Goal: Complete application form

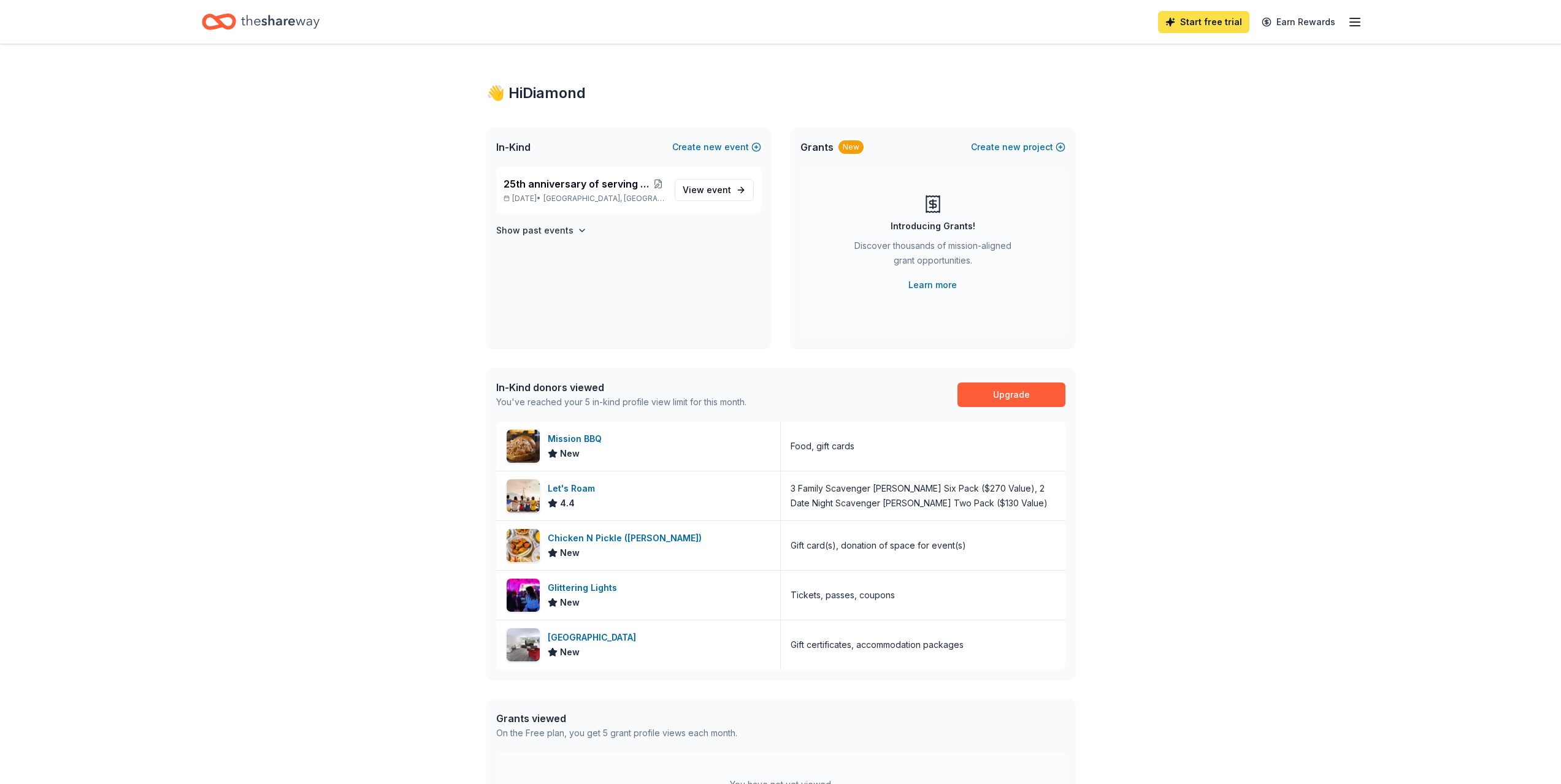
click at [1224, 26] on link "Start free trial" at bounding box center [1203, 22] width 91 height 22
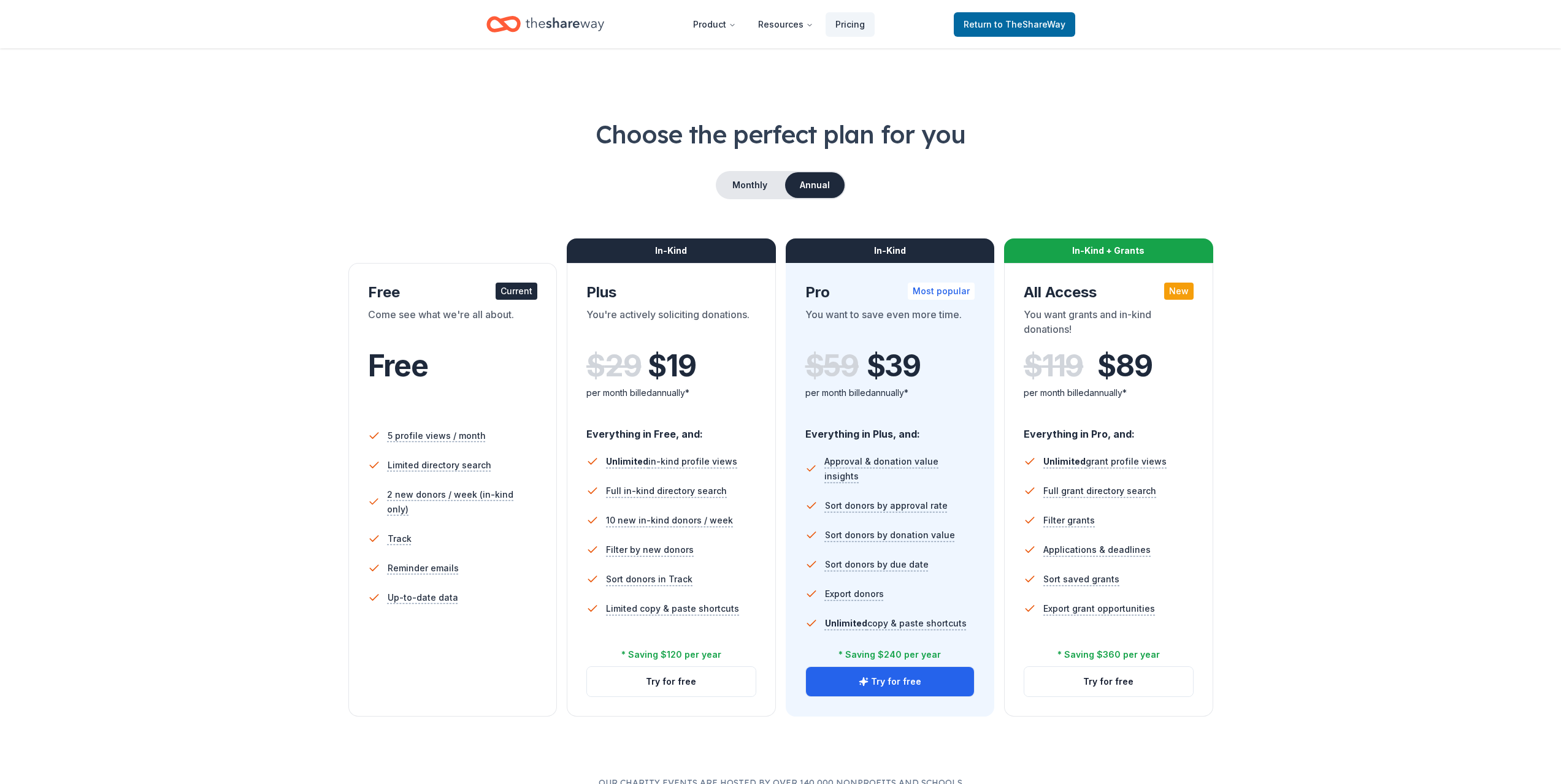
click at [453, 365] on div "Free" at bounding box center [453, 366] width 170 height 34
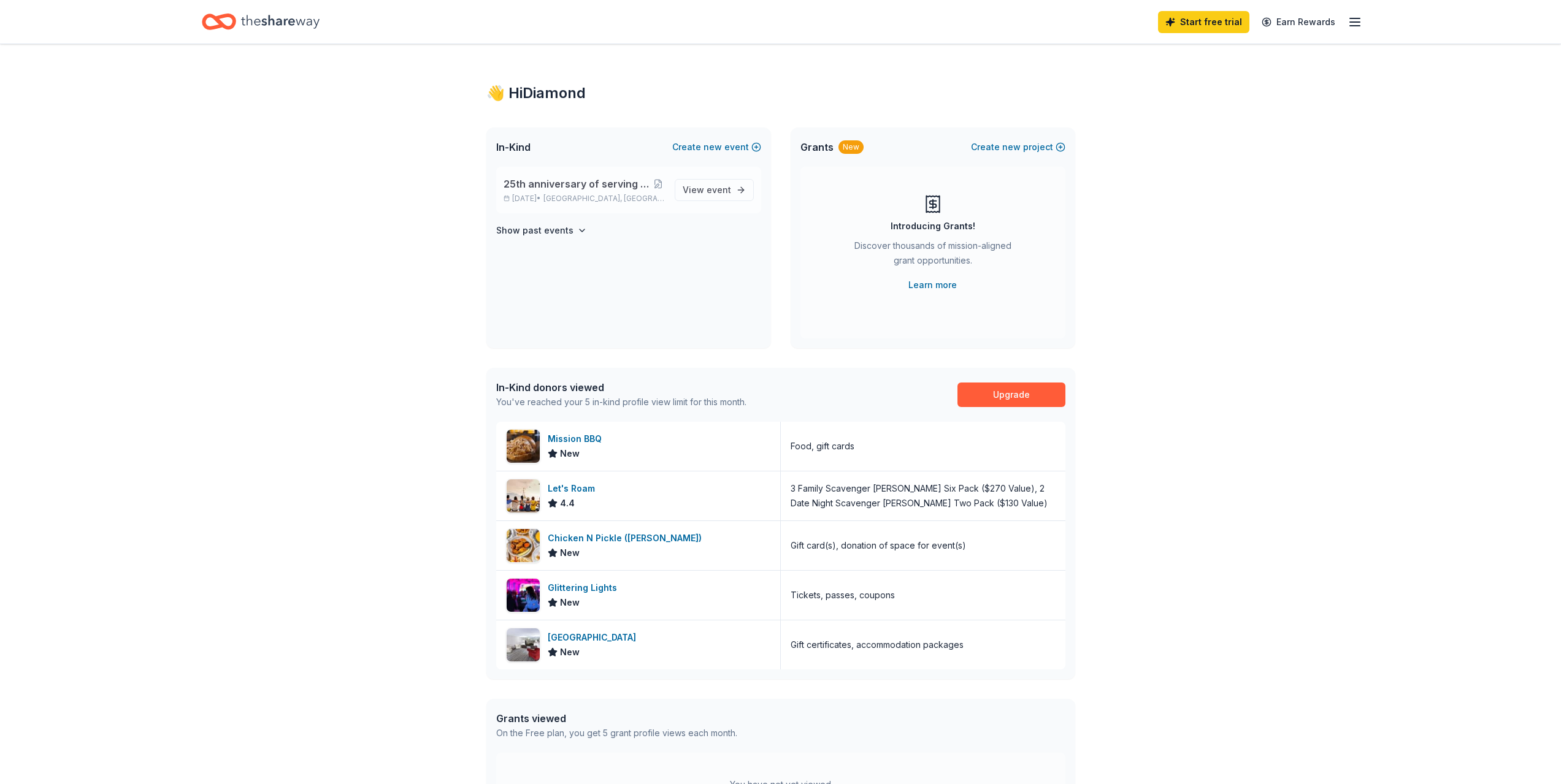
click at [538, 181] on span "25th anniversary of serving older adults in our community" at bounding box center [577, 184] width 148 height 15
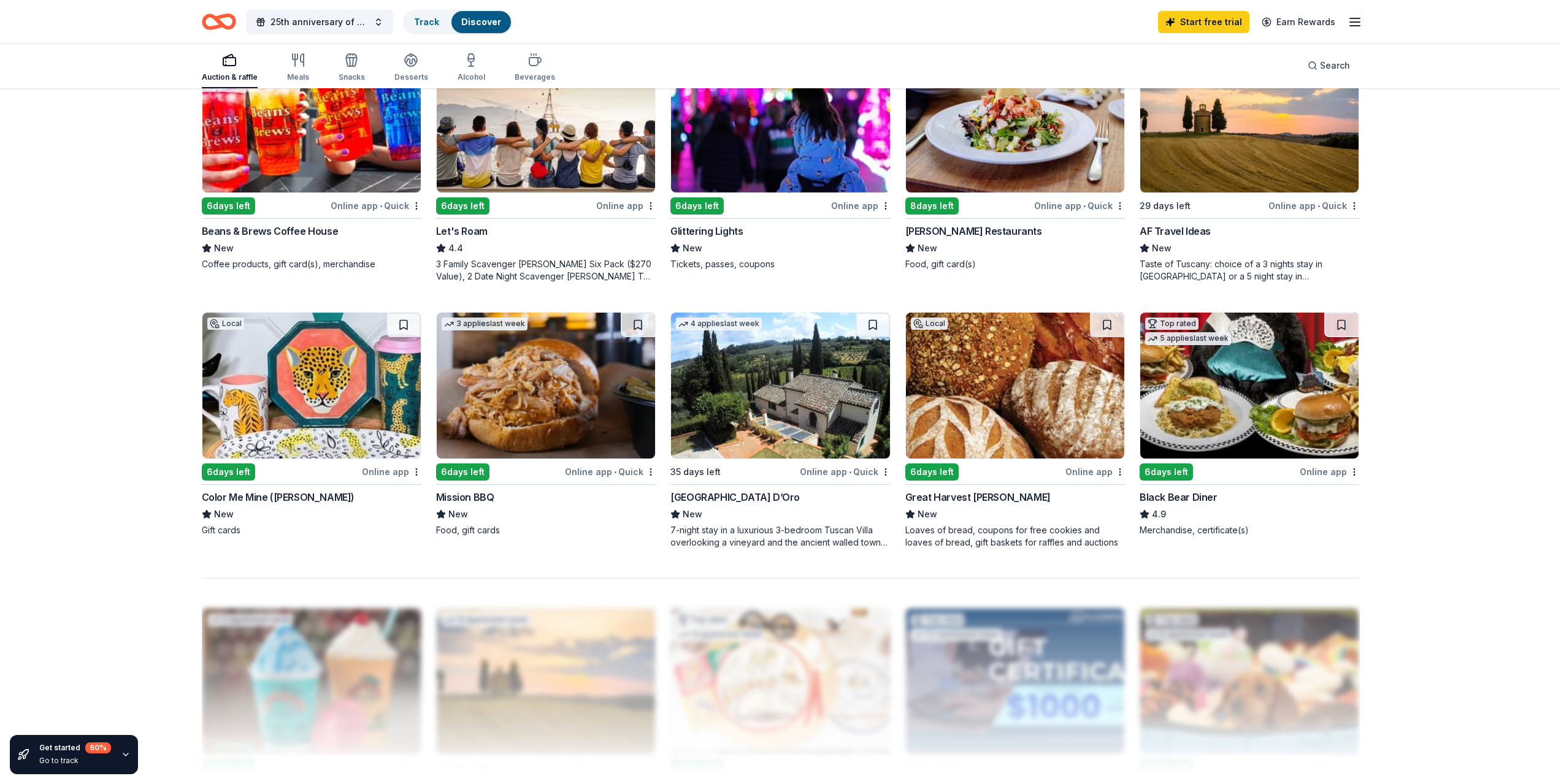
scroll to position [736, 0]
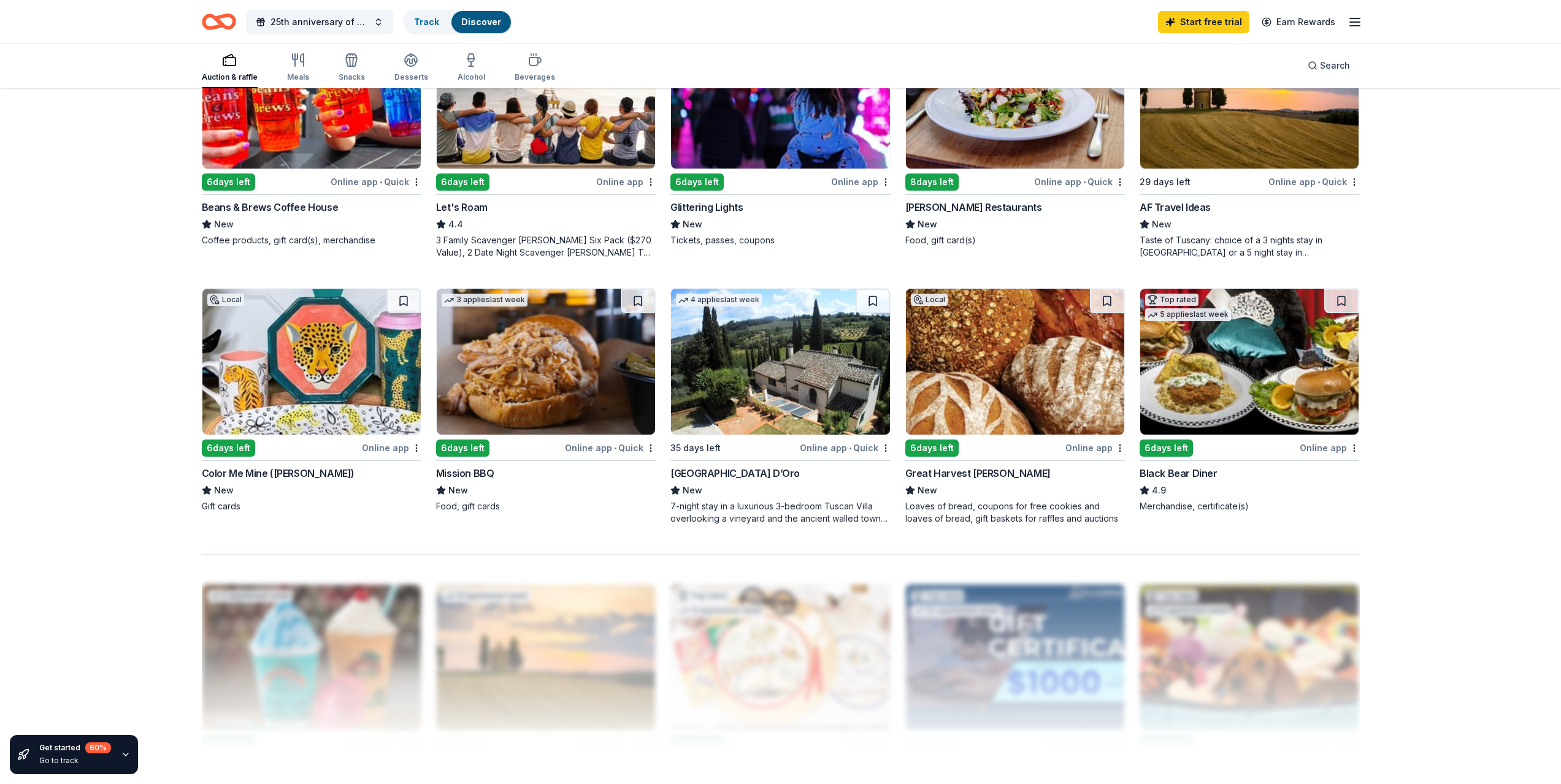
click at [717, 471] on div "Villa Sogni D’Oro" at bounding box center [735, 474] width 129 height 15
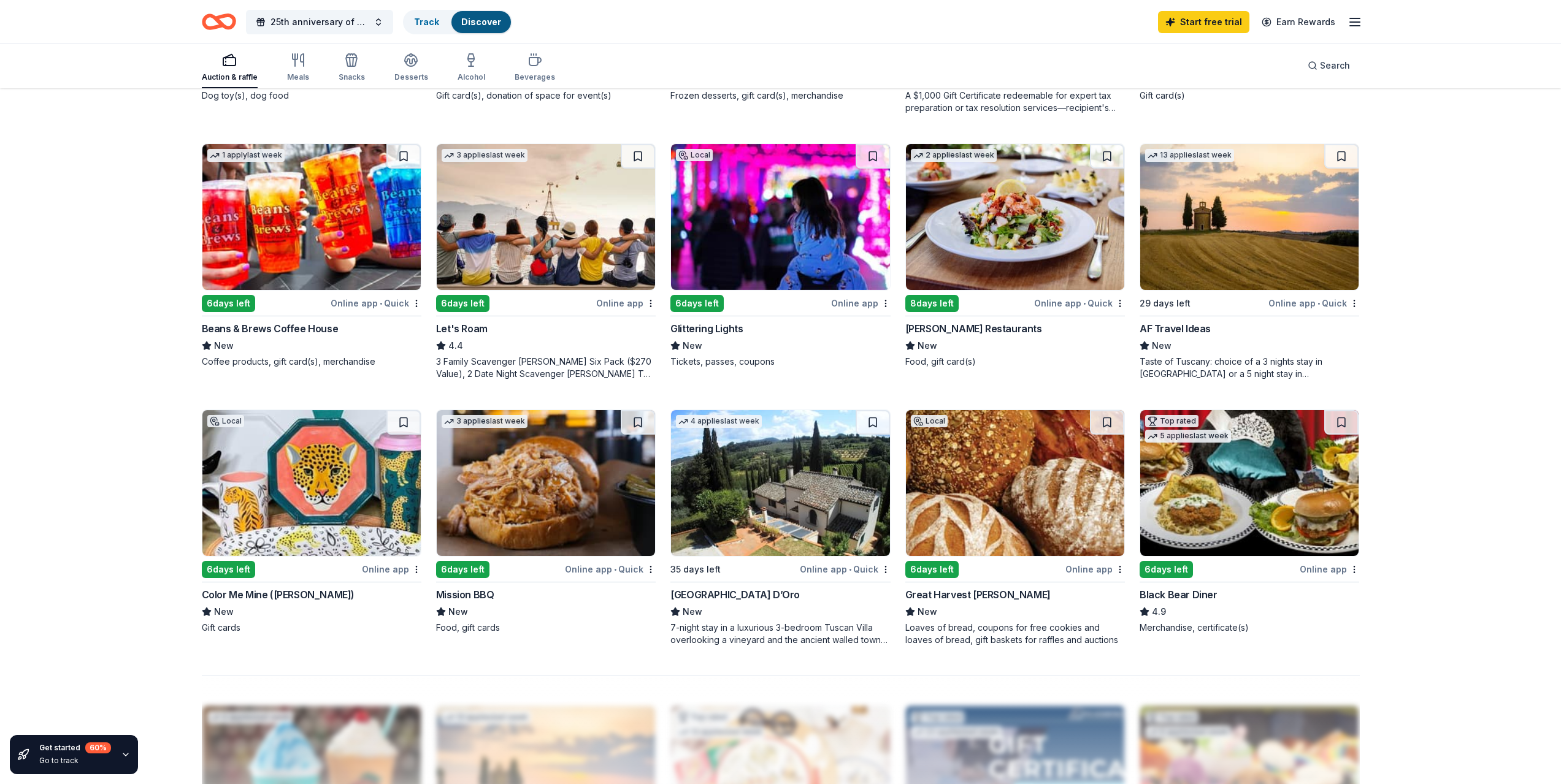
scroll to position [613, 0]
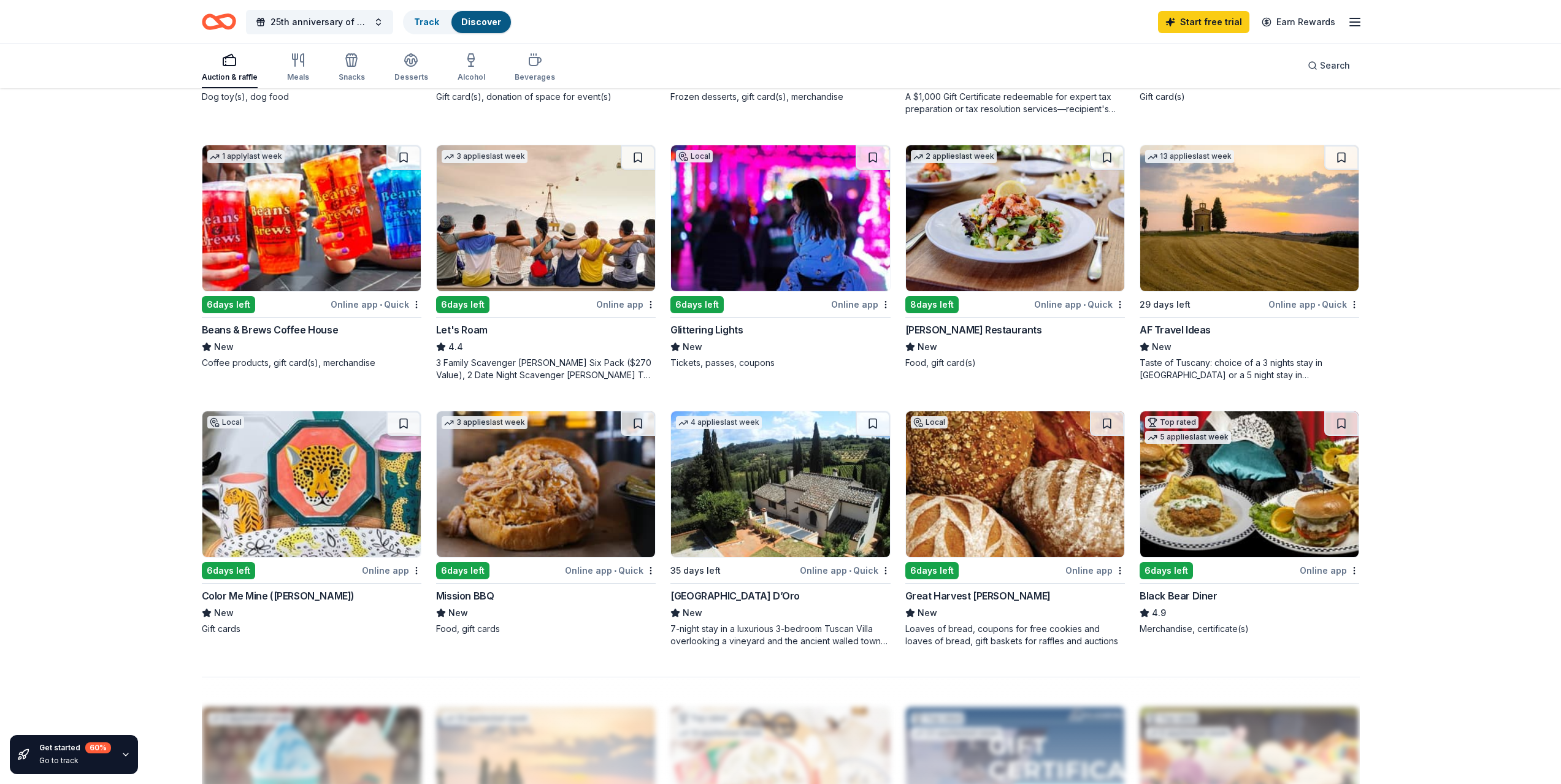
click at [937, 307] on div "8 days left" at bounding box center [932, 305] width 53 height 17
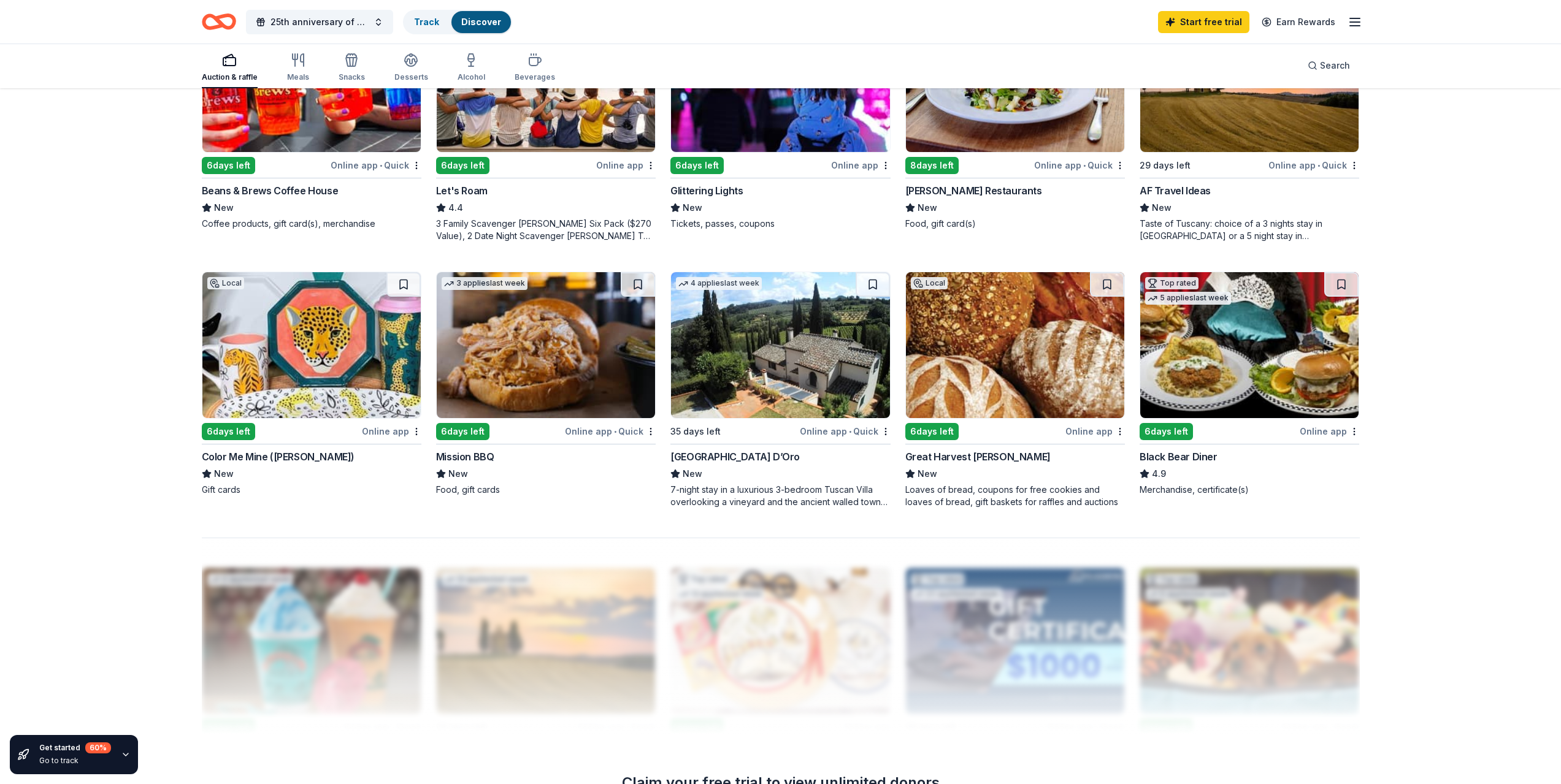
scroll to position [691, 0]
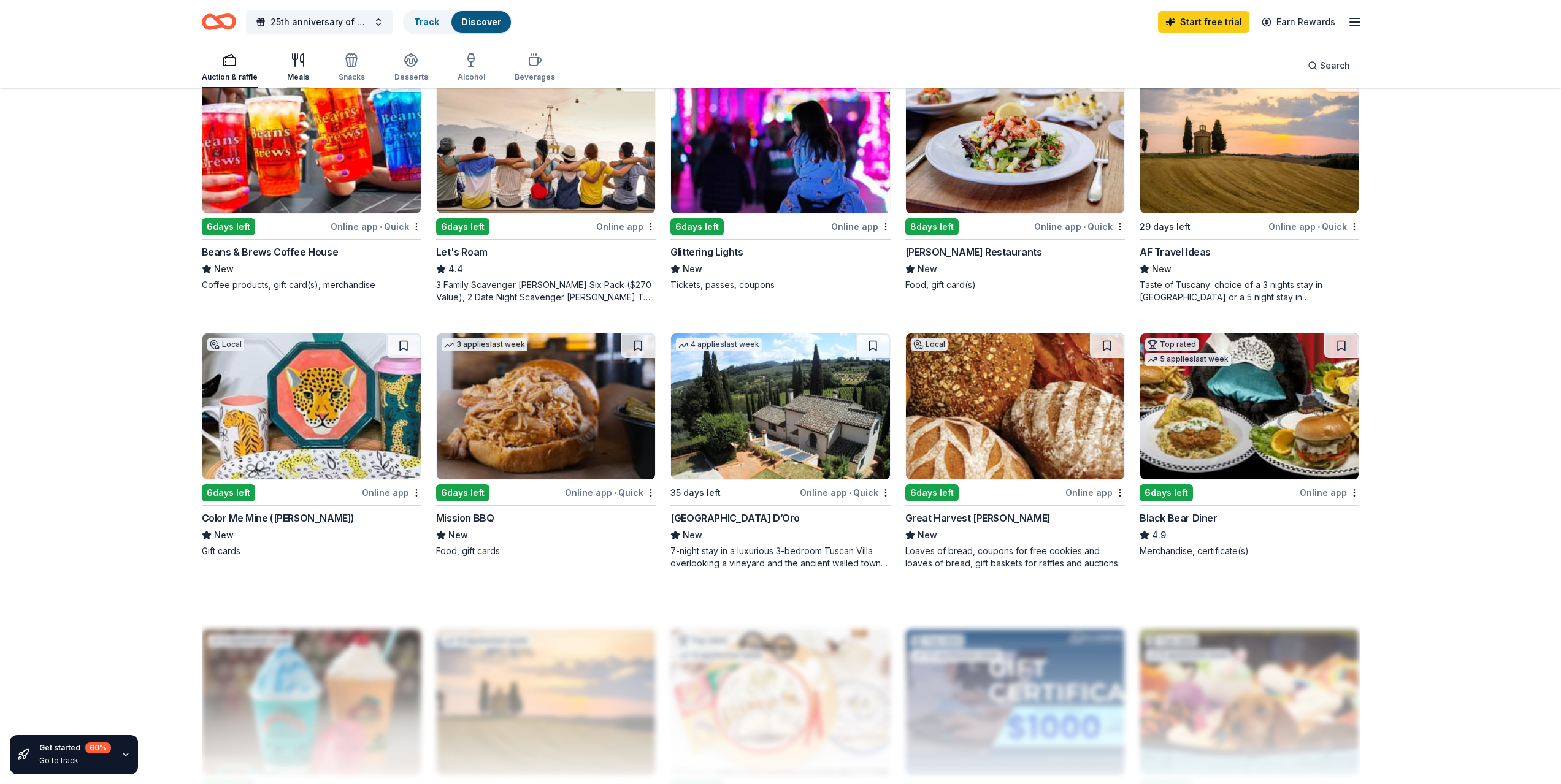
click at [293, 68] on div "Meals" at bounding box center [298, 67] width 22 height 29
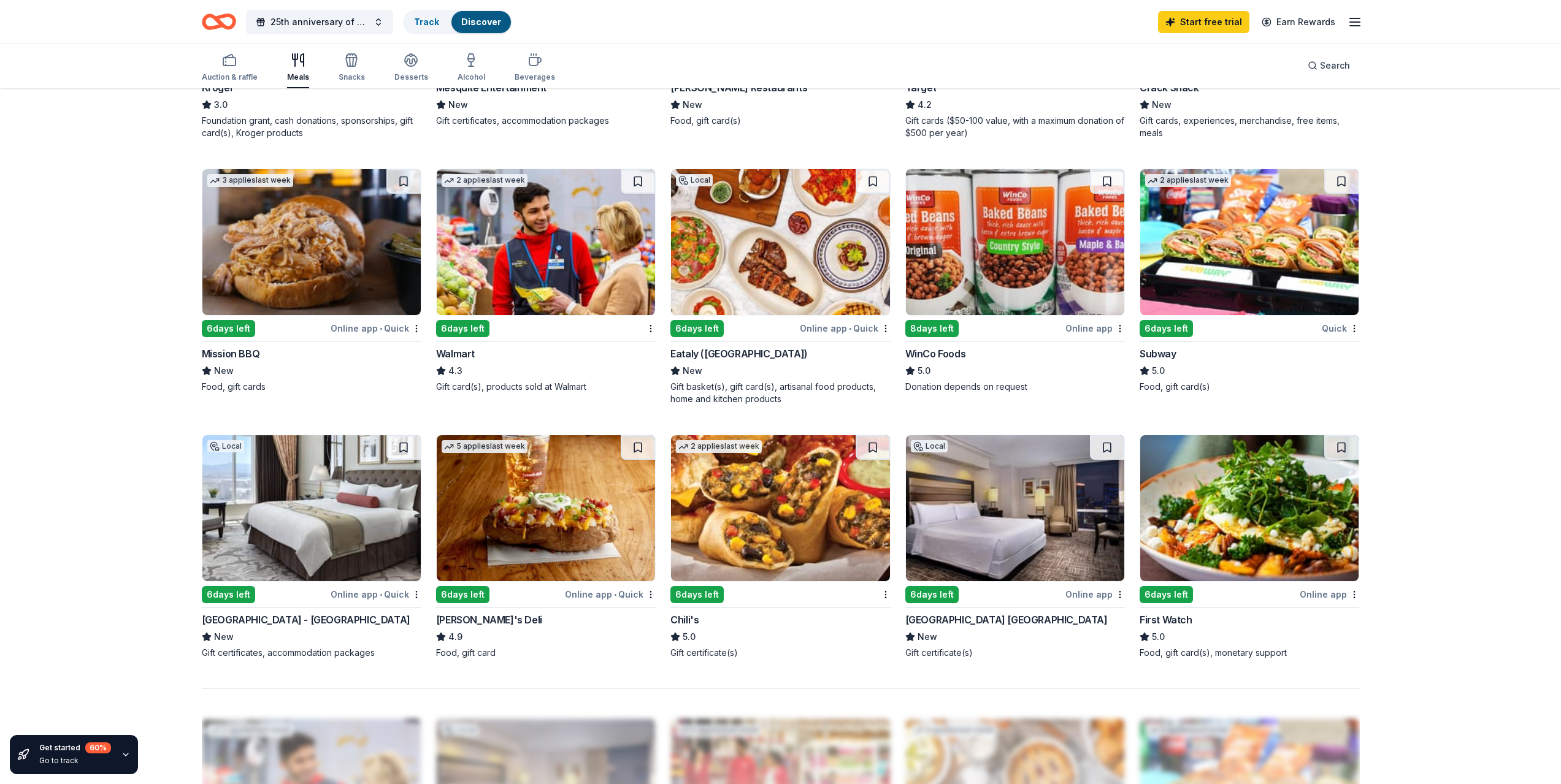
scroll to position [613, 0]
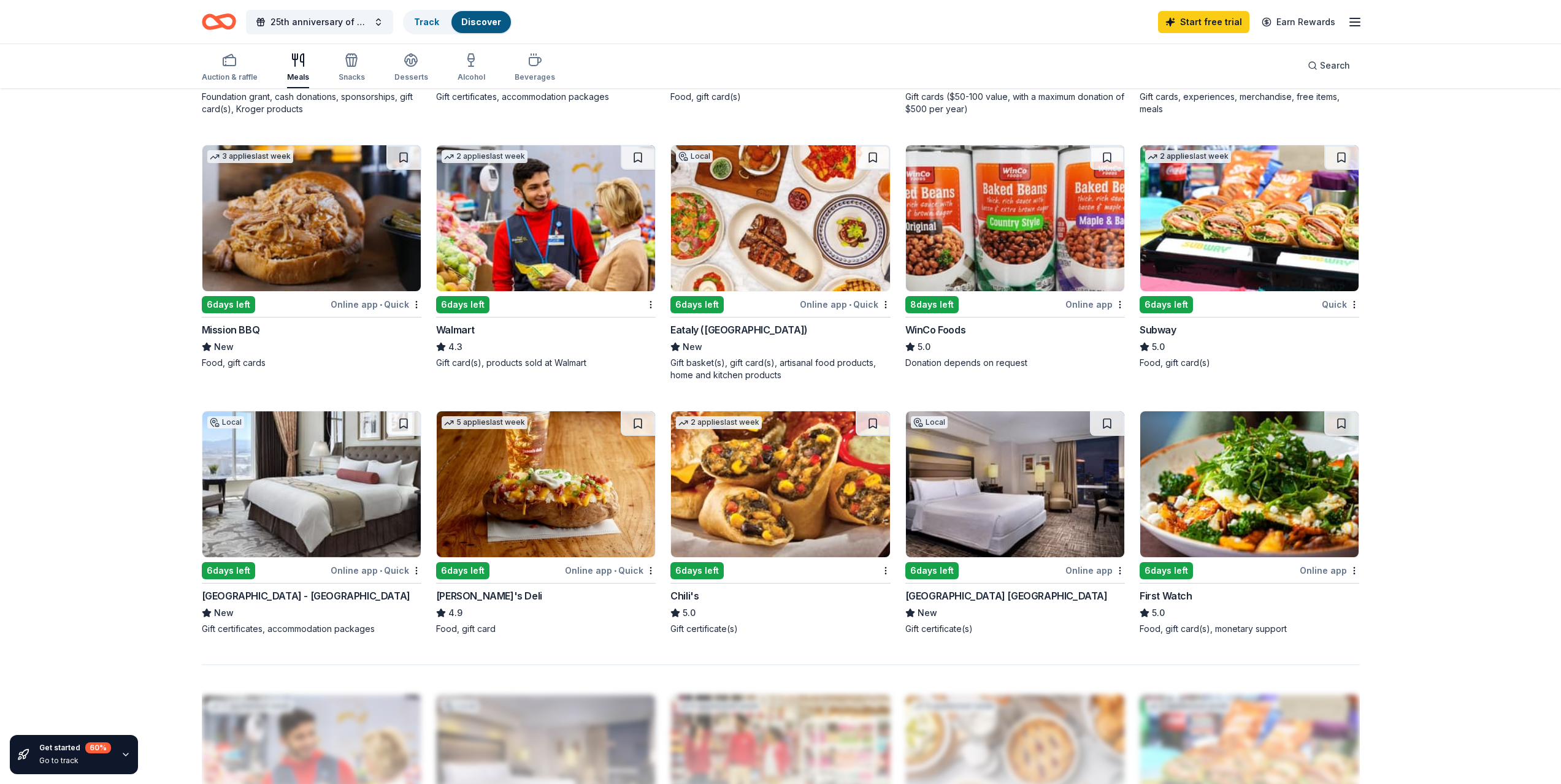
click at [733, 529] on img at bounding box center [780, 484] width 219 height 146
click at [359, 70] on div "Snacks" at bounding box center [351, 67] width 26 height 29
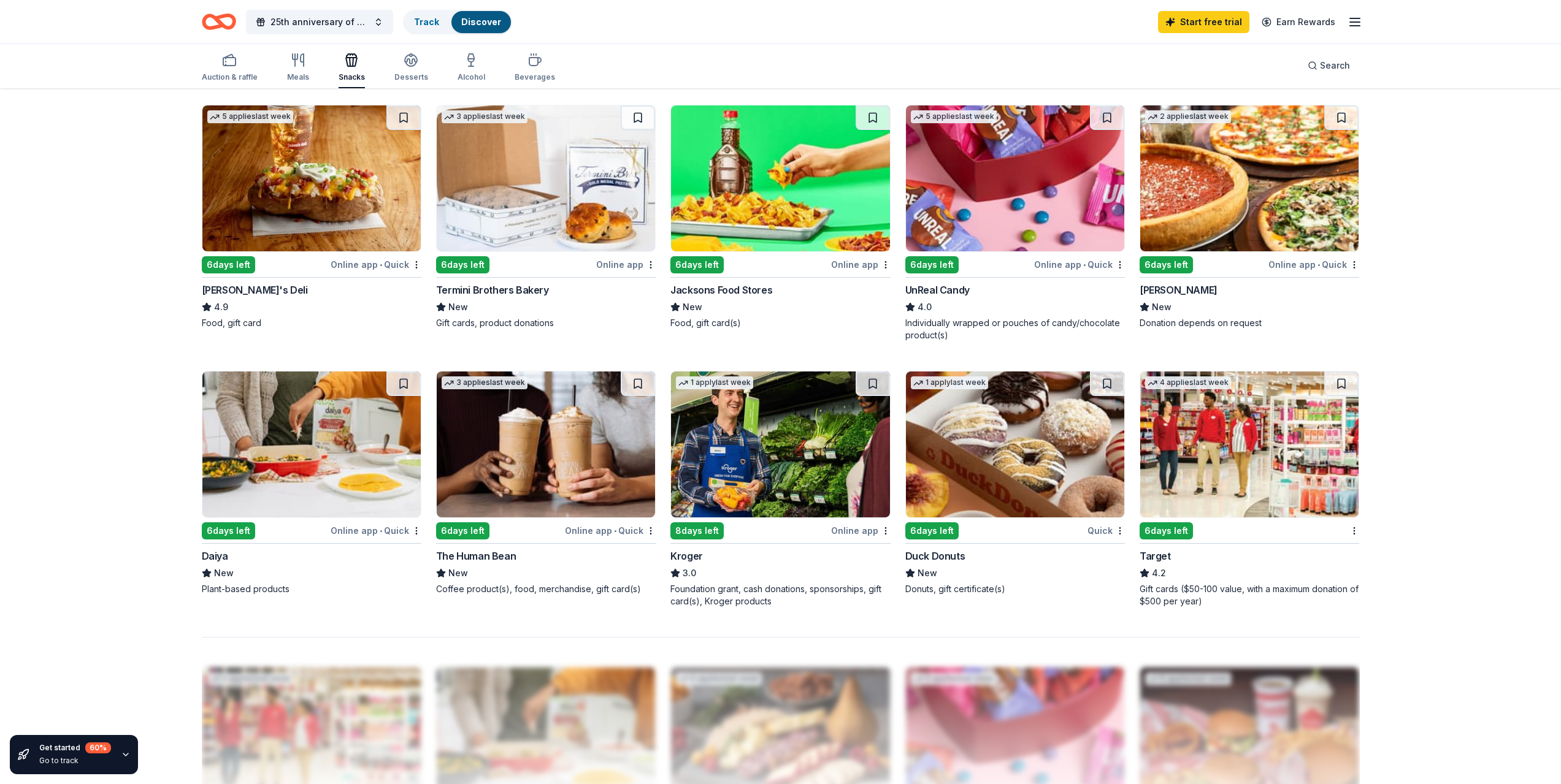
scroll to position [613, 0]
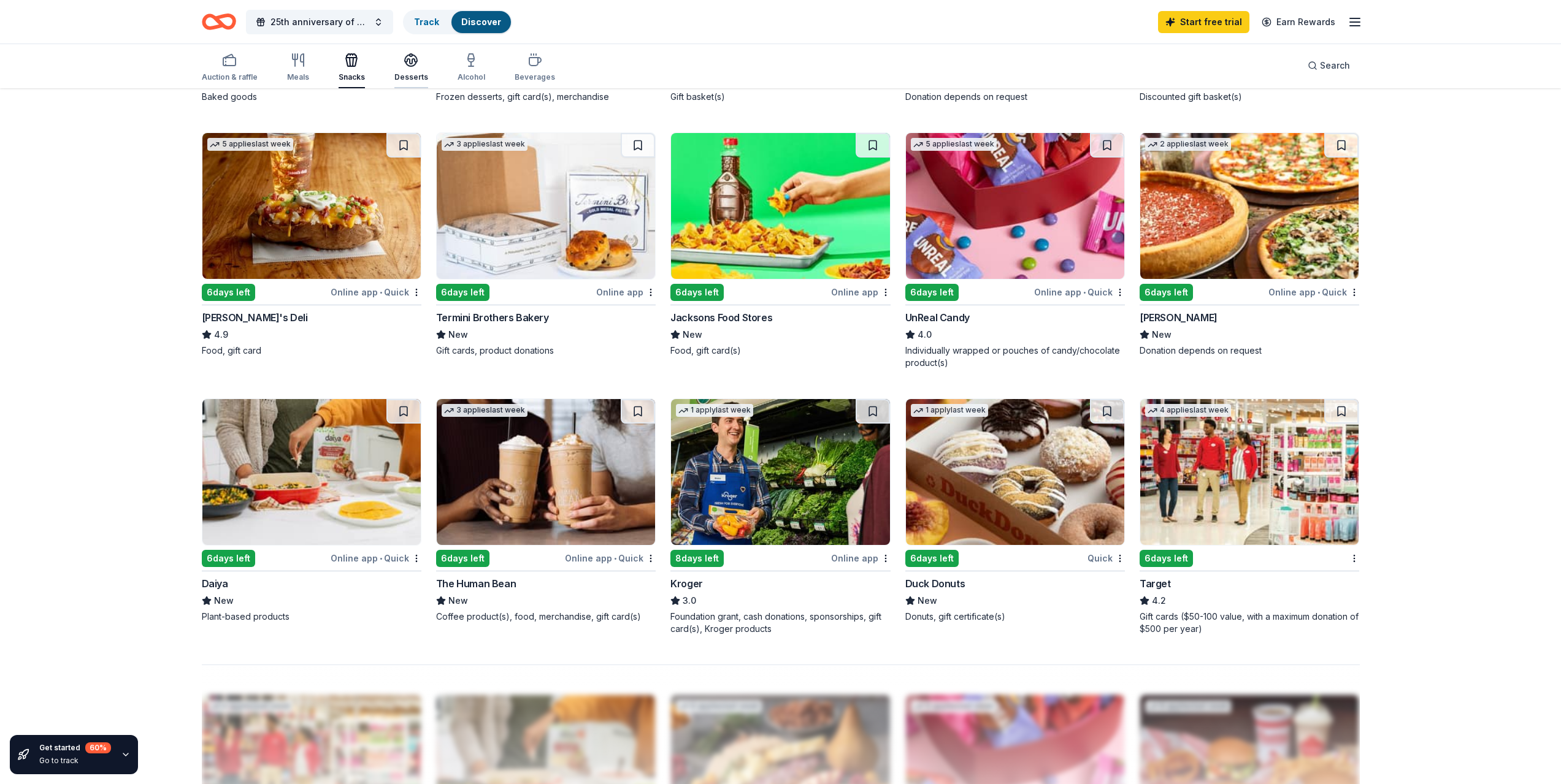
click at [406, 72] on div "Desserts" at bounding box center [411, 67] width 34 height 29
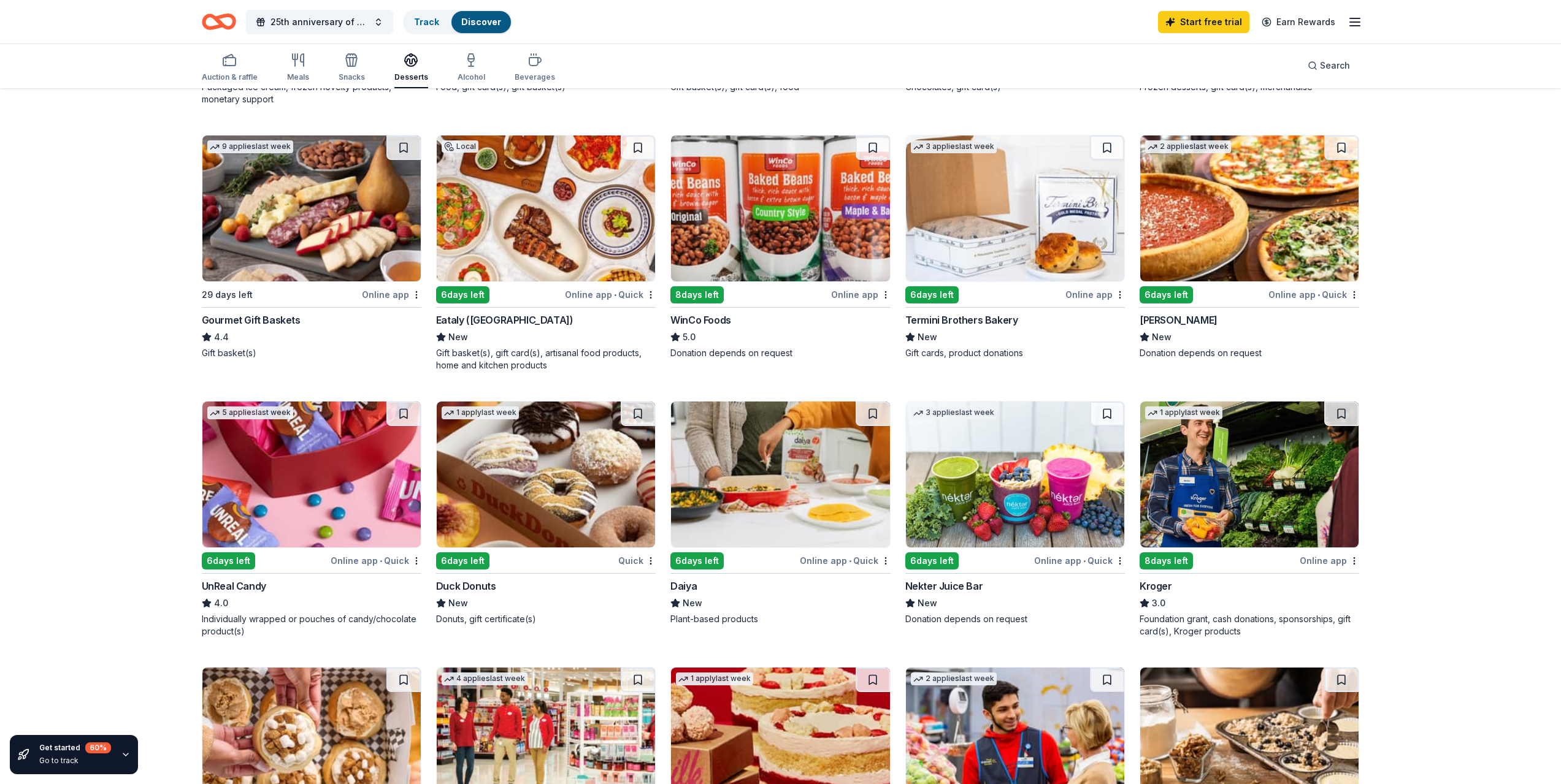
scroll to position [245, 0]
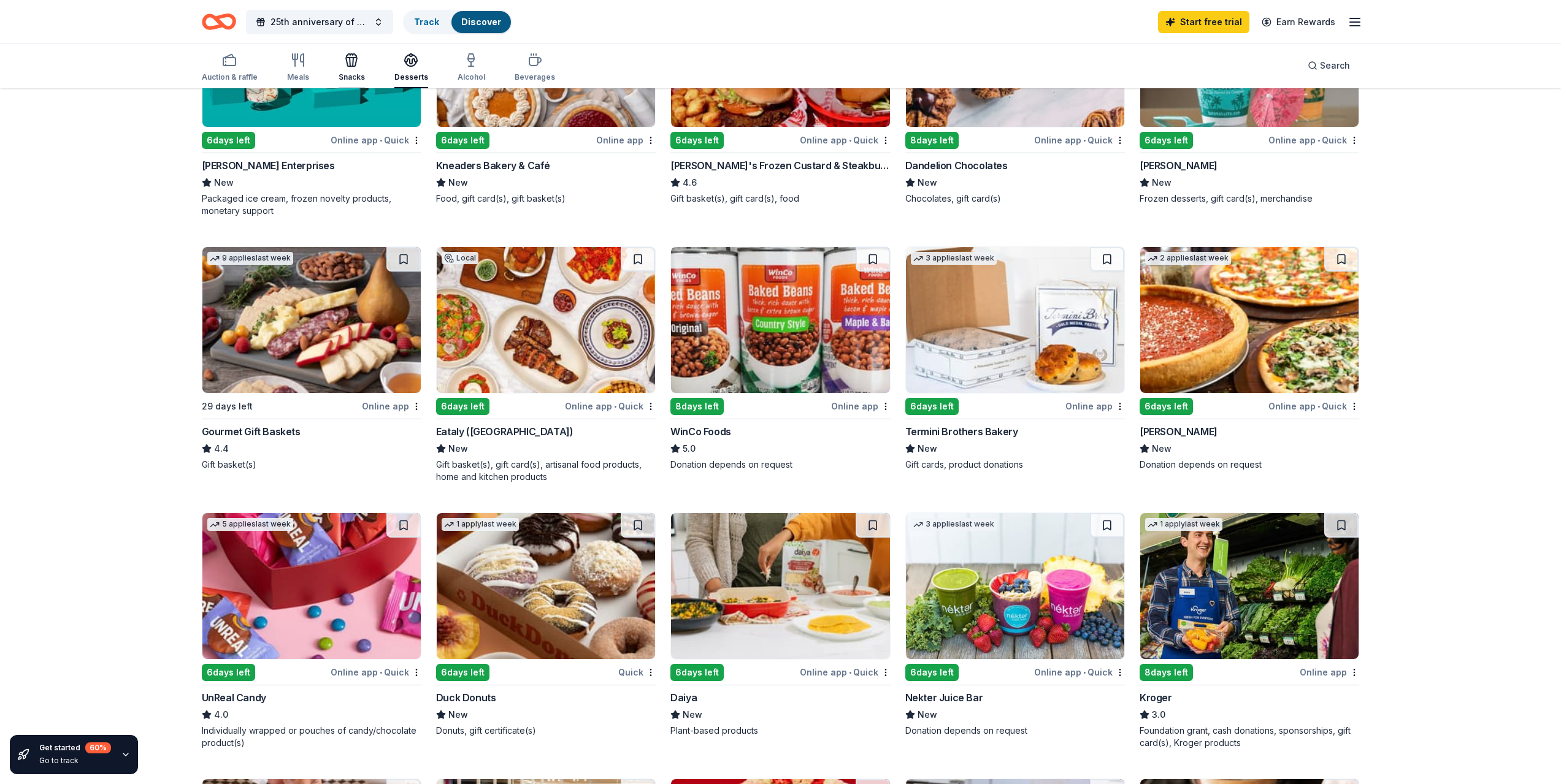
click at [355, 68] on div "Snacks" at bounding box center [351, 67] width 26 height 29
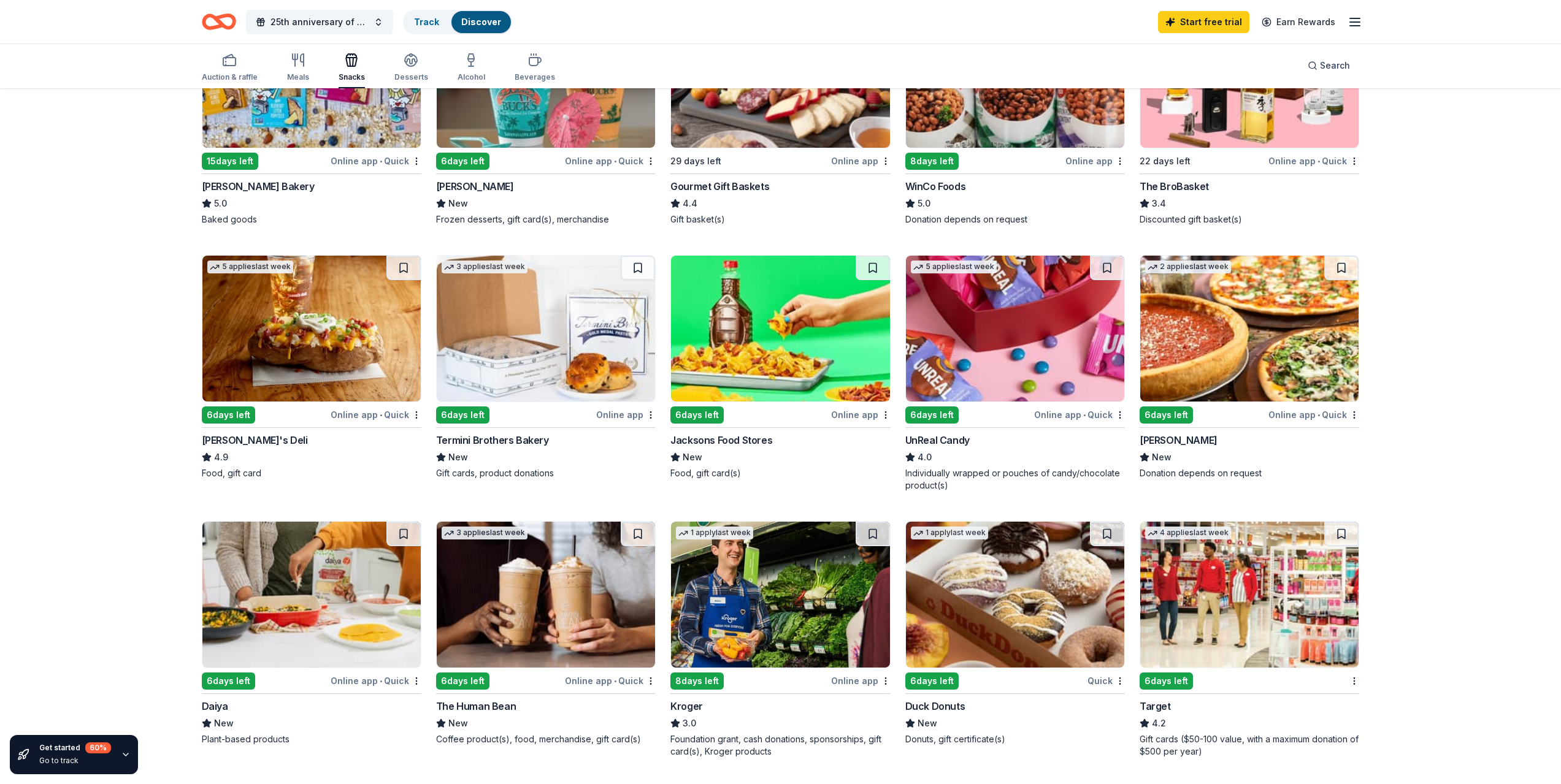
scroll to position [245, 0]
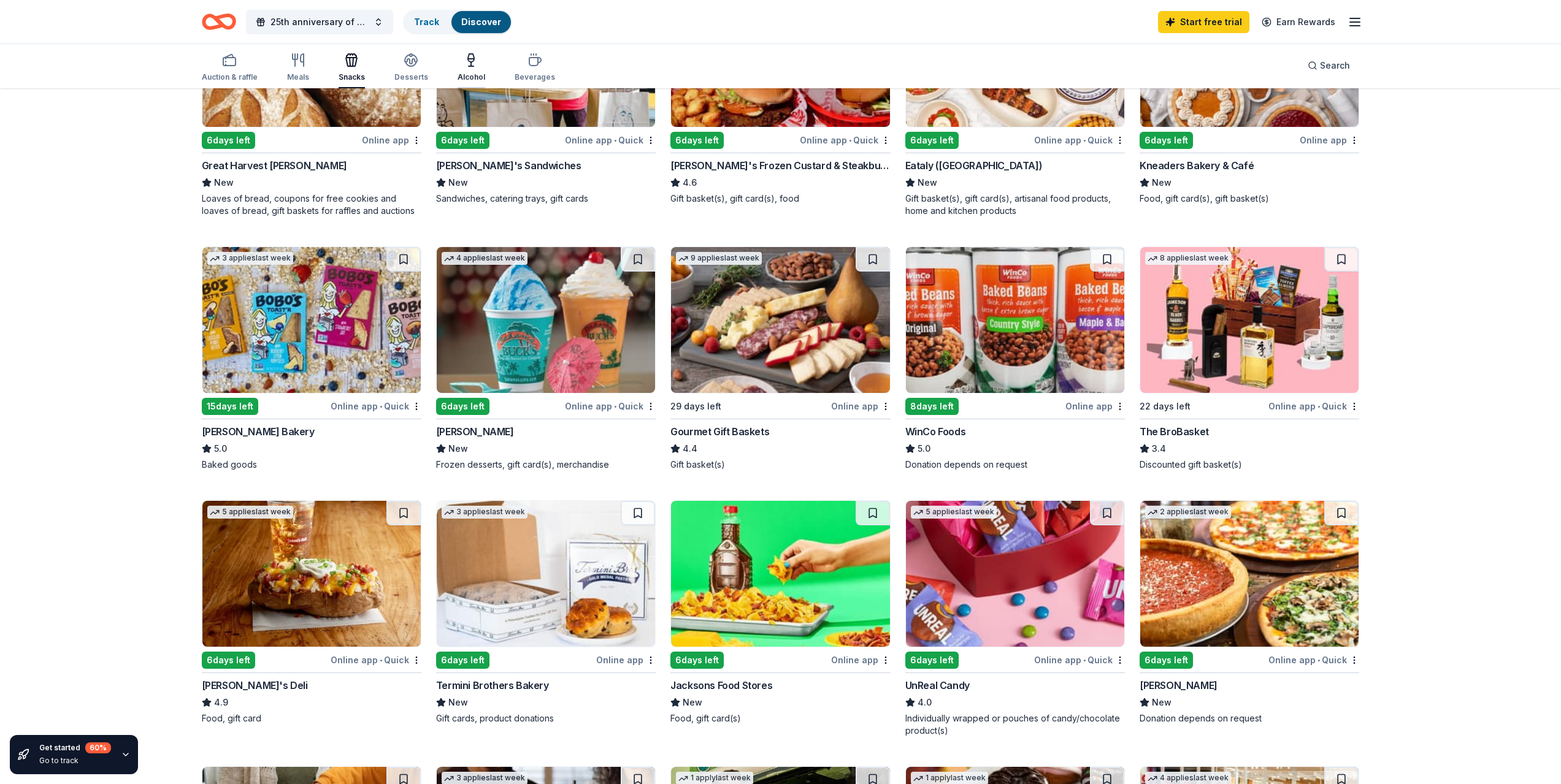
click at [458, 76] on div "Alcohol" at bounding box center [471, 78] width 27 height 10
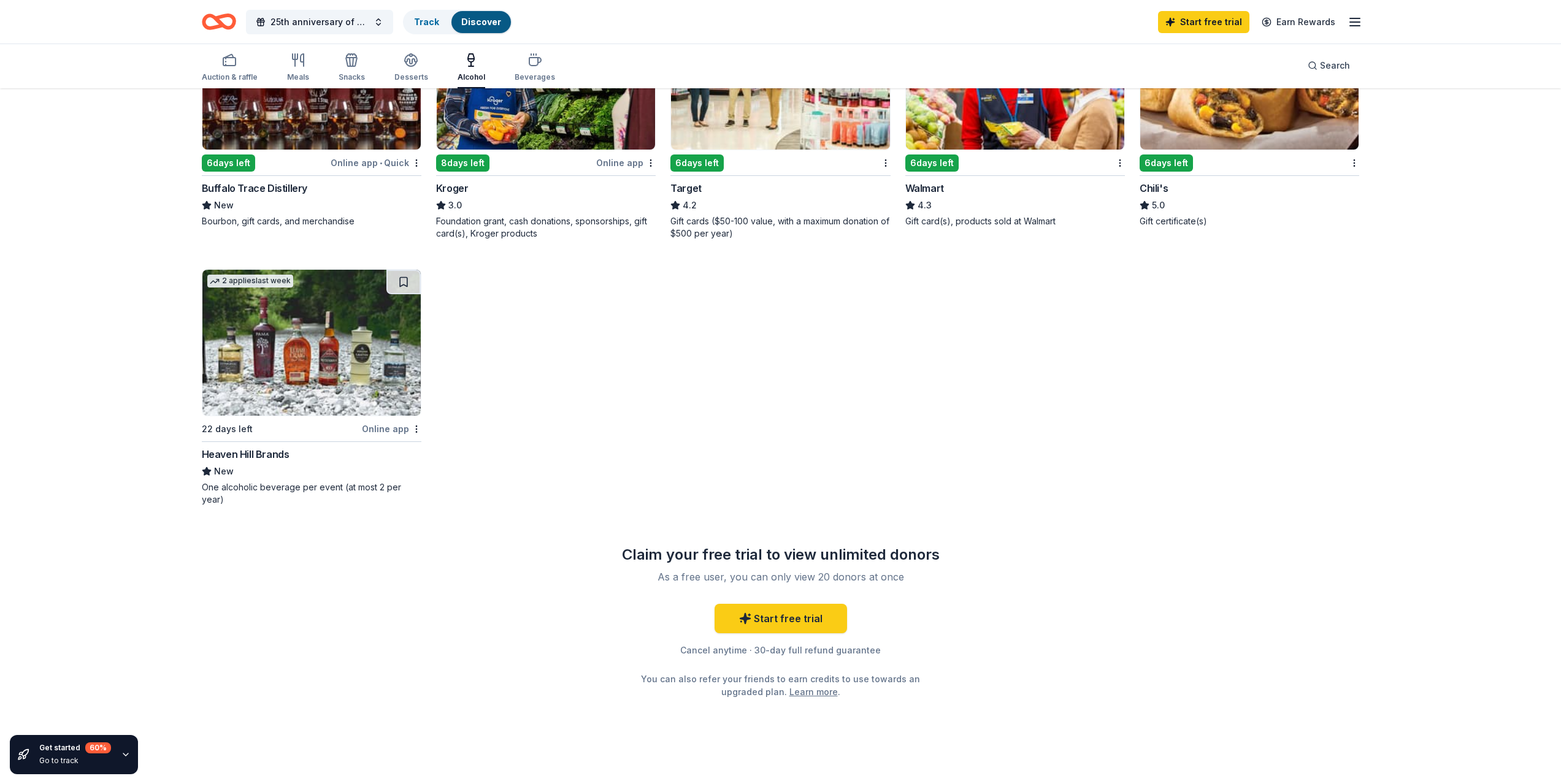
scroll to position [493, 0]
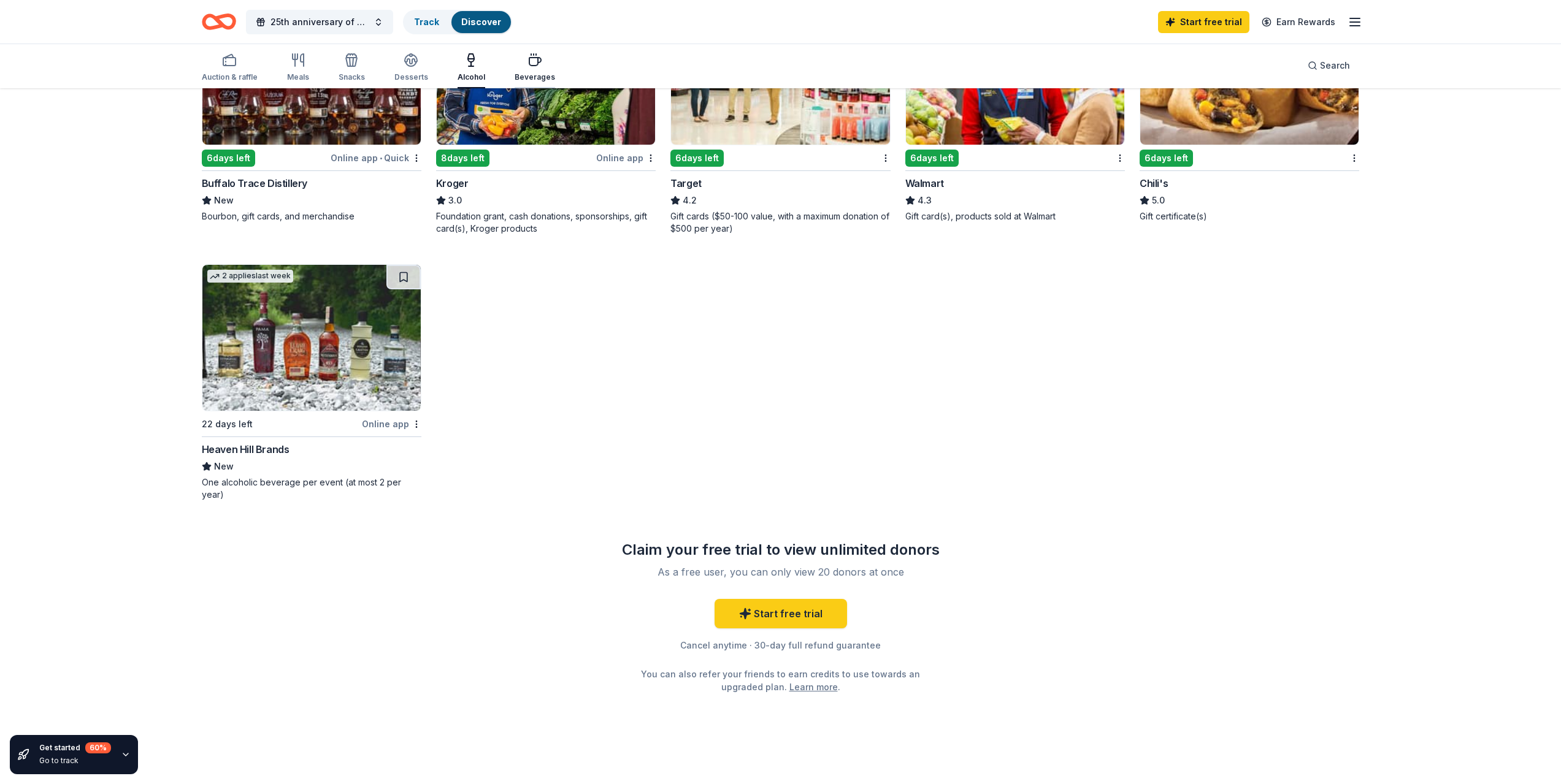
click at [527, 66] on icon "button" at bounding box center [535, 60] width 15 height 15
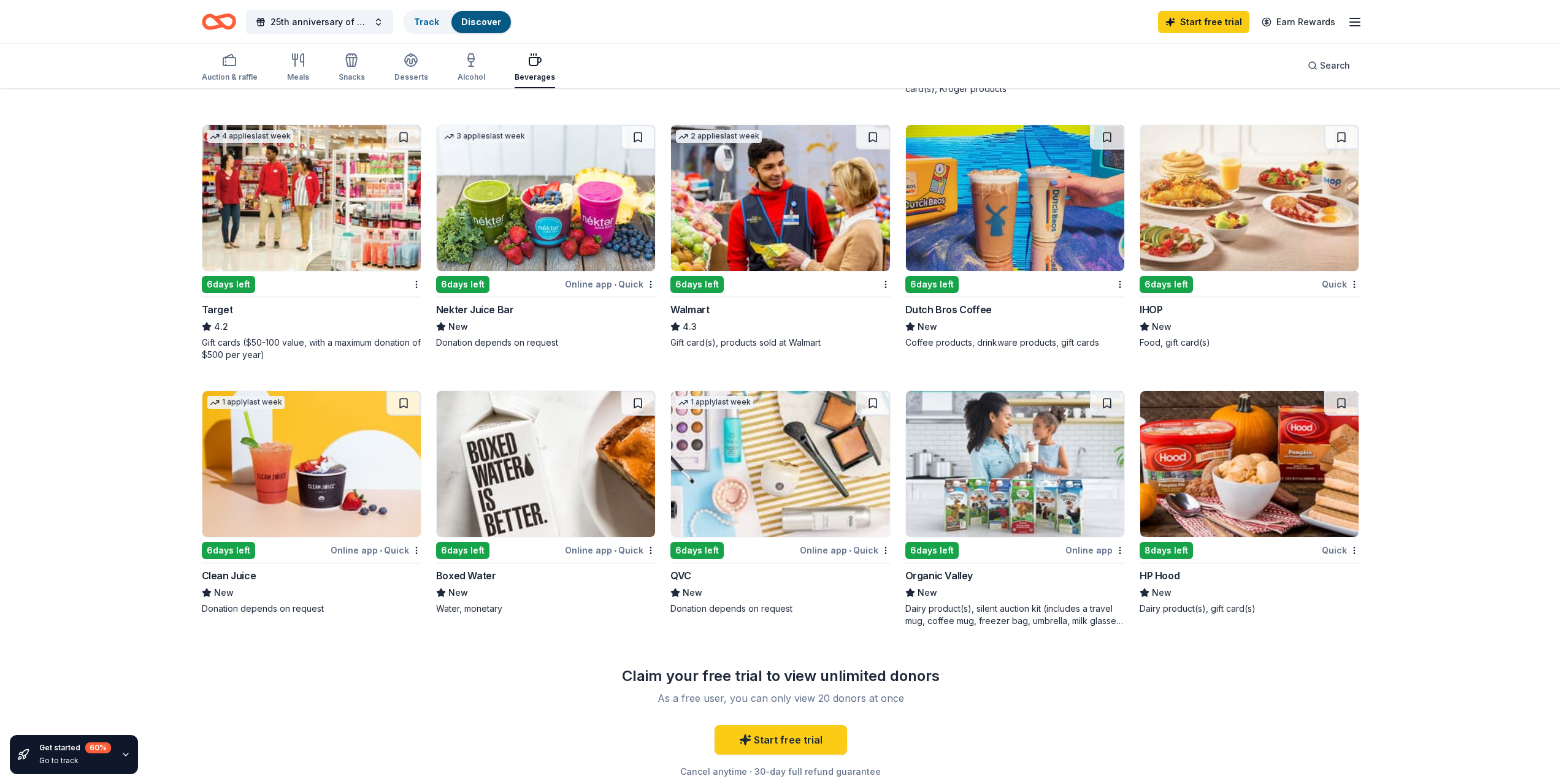
scroll to position [613, 0]
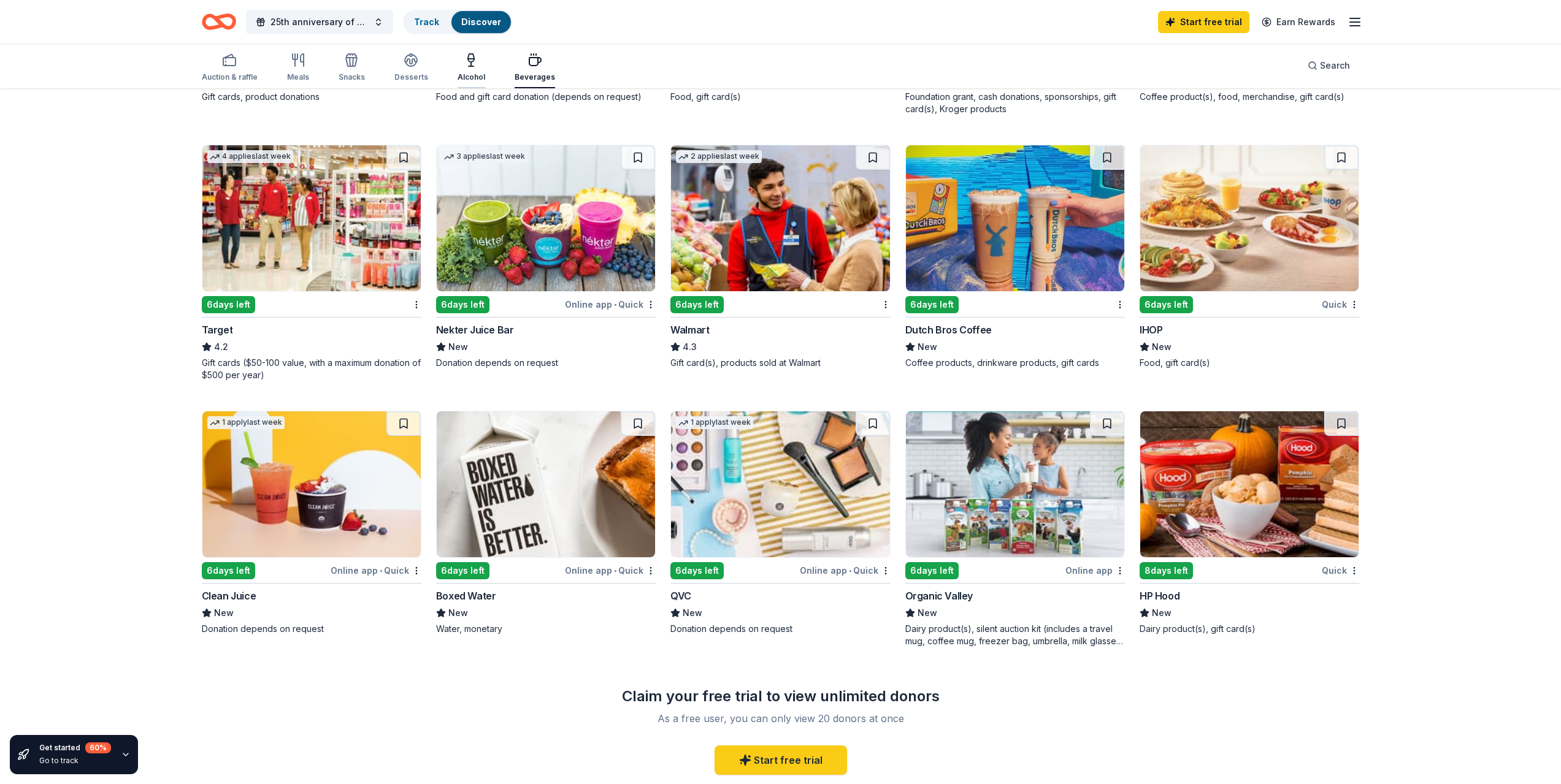
click at [458, 73] on div "Alcohol" at bounding box center [471, 78] width 27 height 10
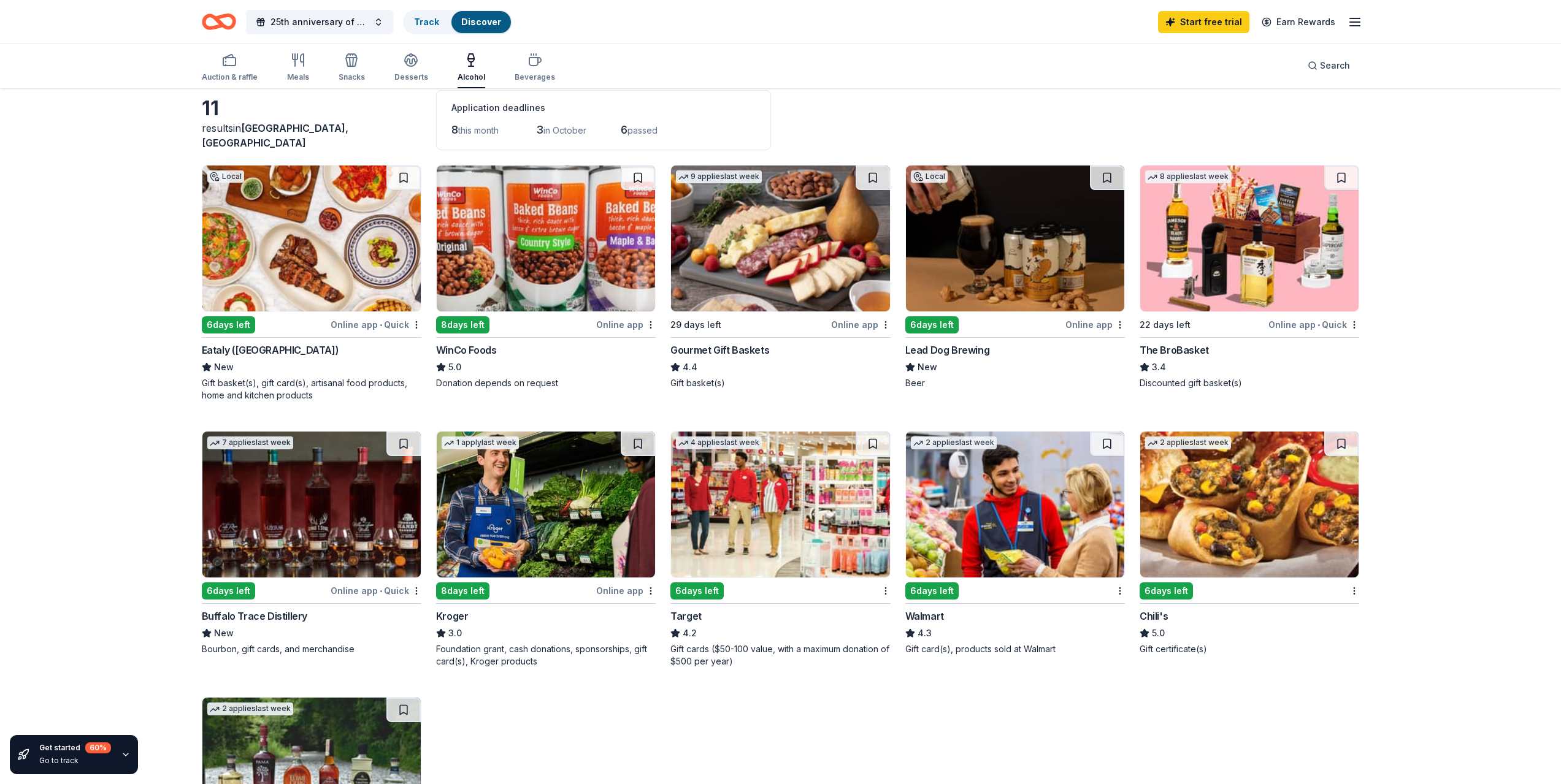
scroll to position [61, 0]
click at [405, 65] on icon "button" at bounding box center [411, 64] width 11 height 4
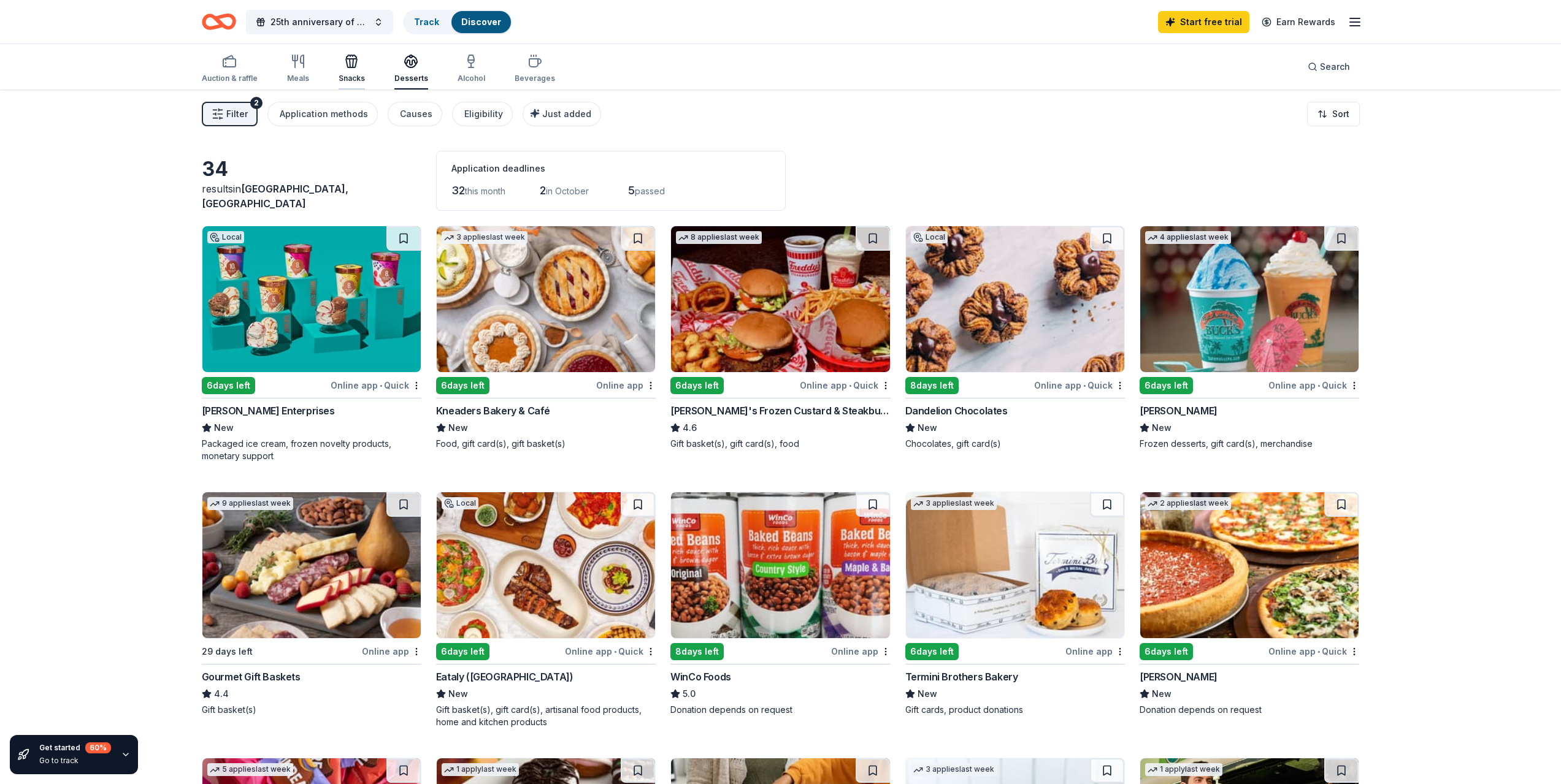
click at [353, 71] on div "Snacks" at bounding box center [351, 68] width 26 height 29
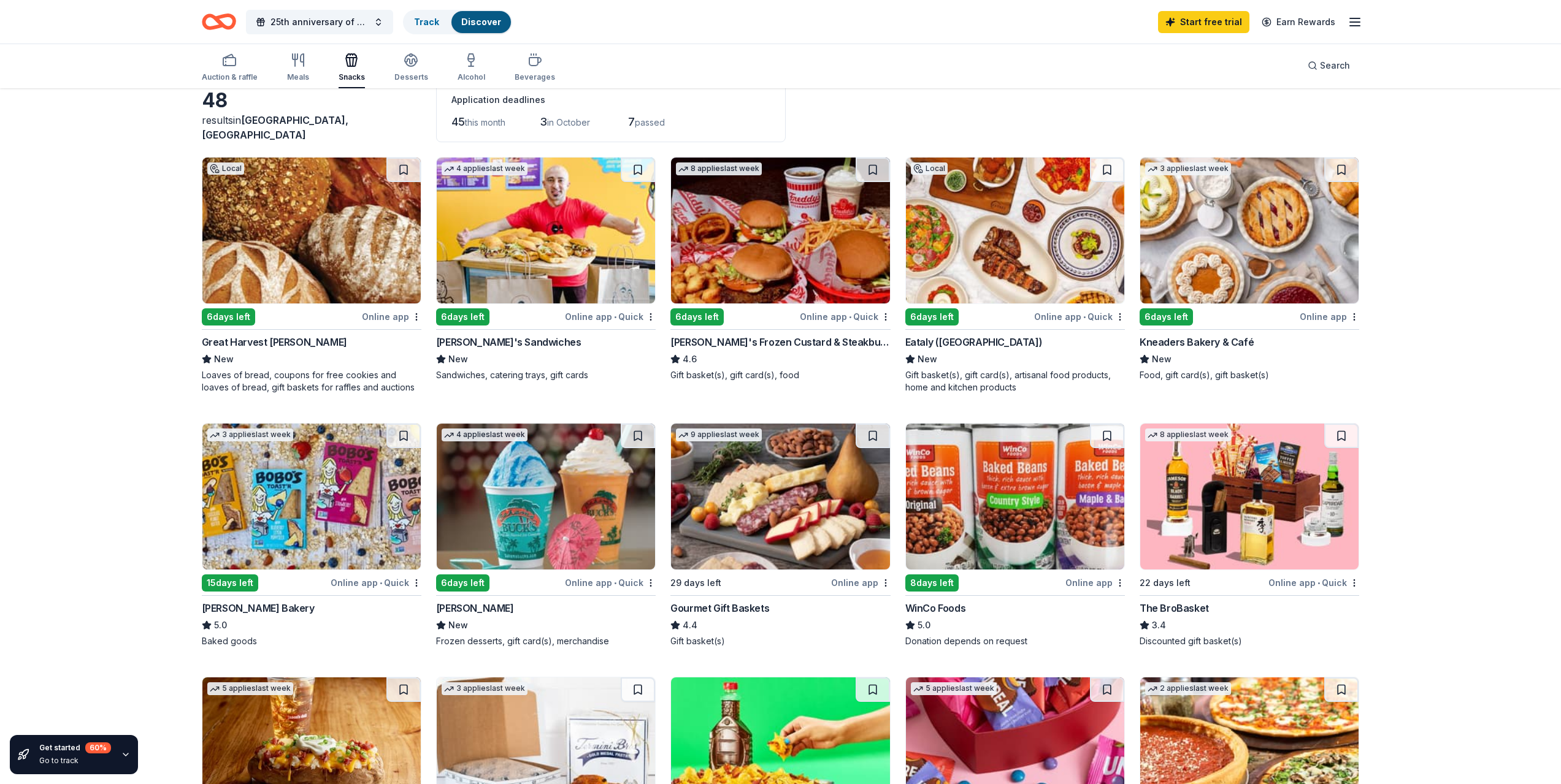
scroll to position [61, 0]
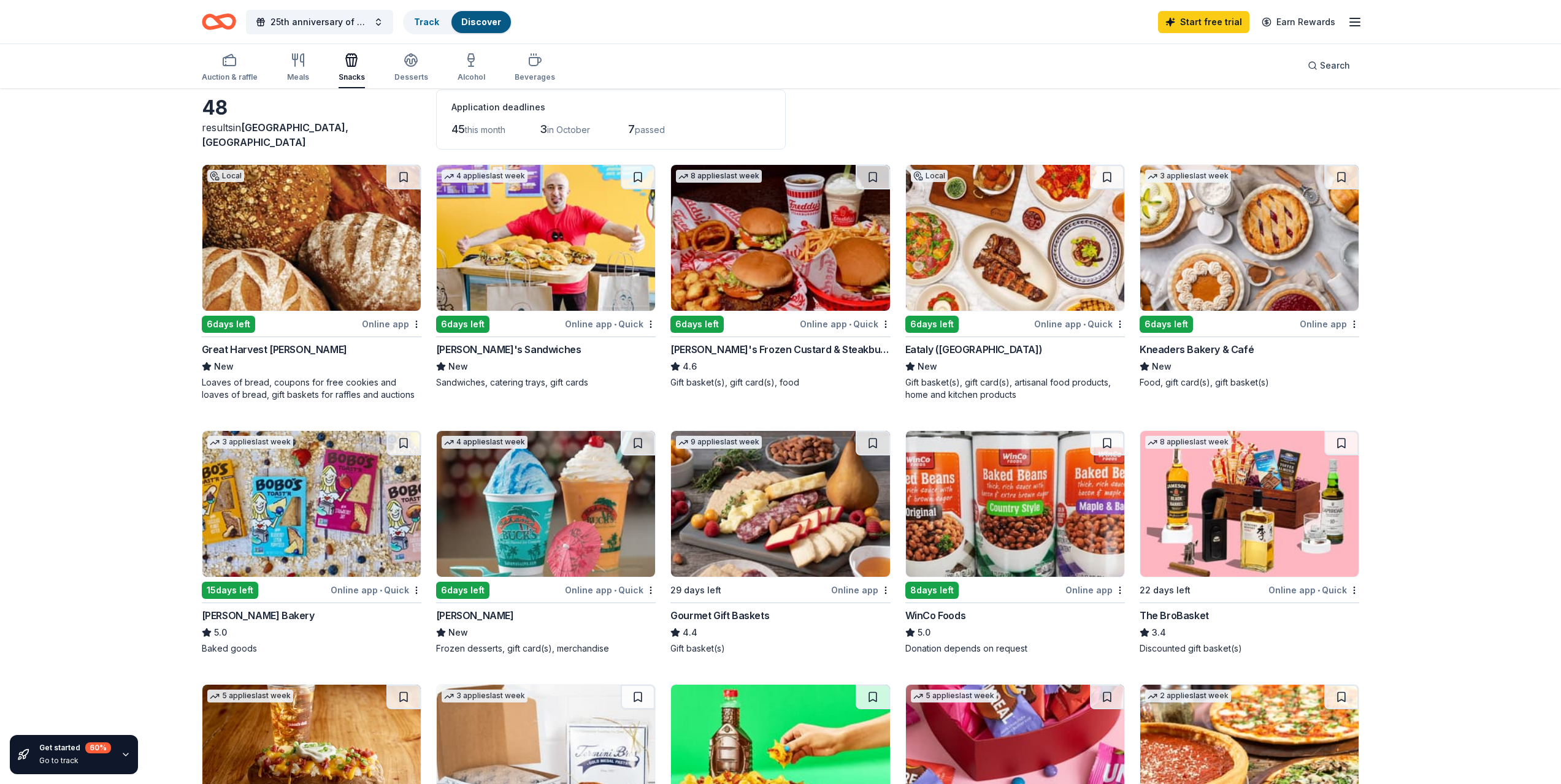
click at [310, 72] on div "Auction & raffle Meals Snacks Desserts Alcohol Beverages" at bounding box center [378, 68] width 353 height 40
click at [300, 74] on div "Meals" at bounding box center [298, 78] width 22 height 10
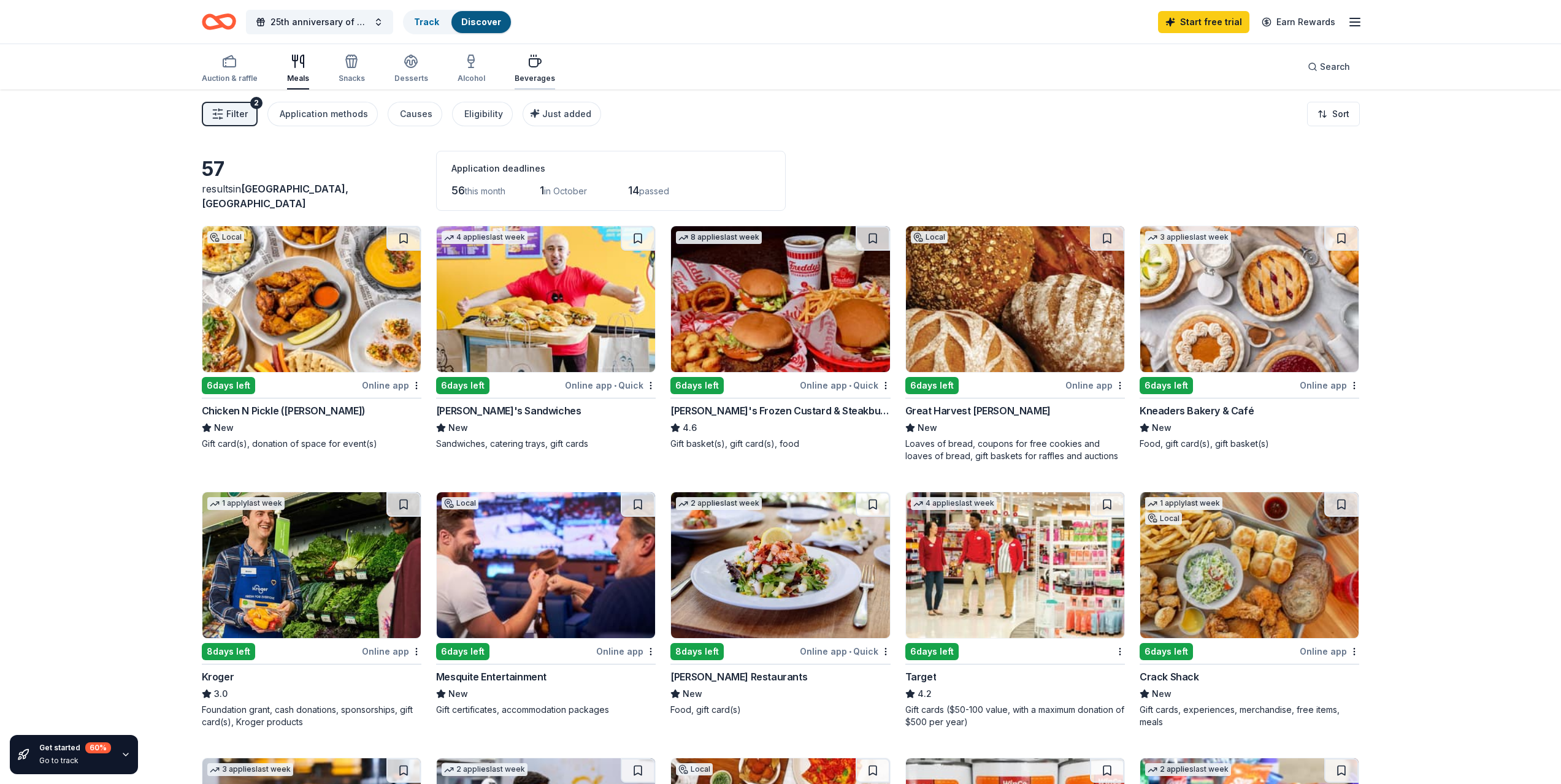
click at [527, 65] on icon "button" at bounding box center [535, 61] width 15 height 15
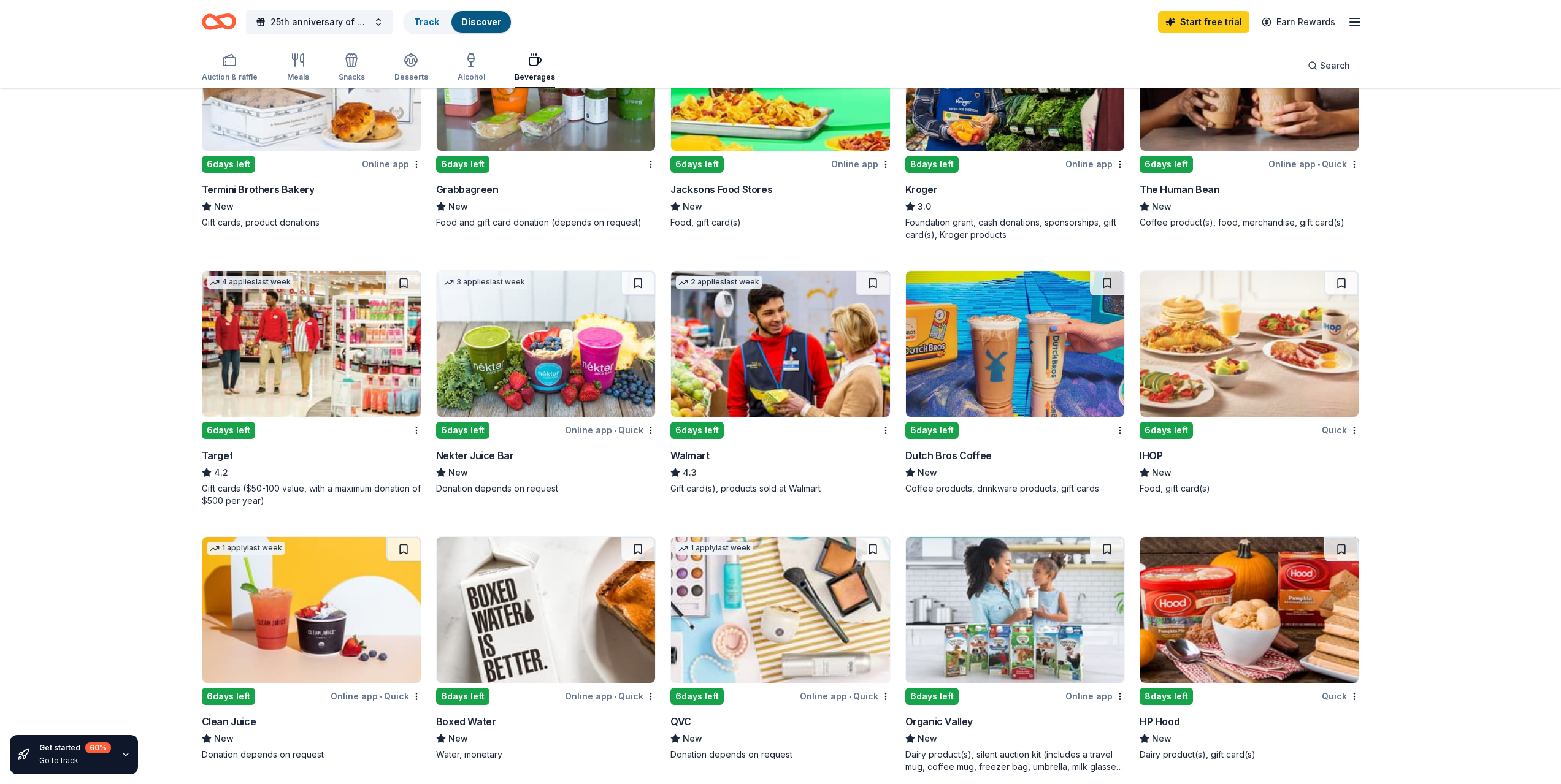
scroll to position [466, 0]
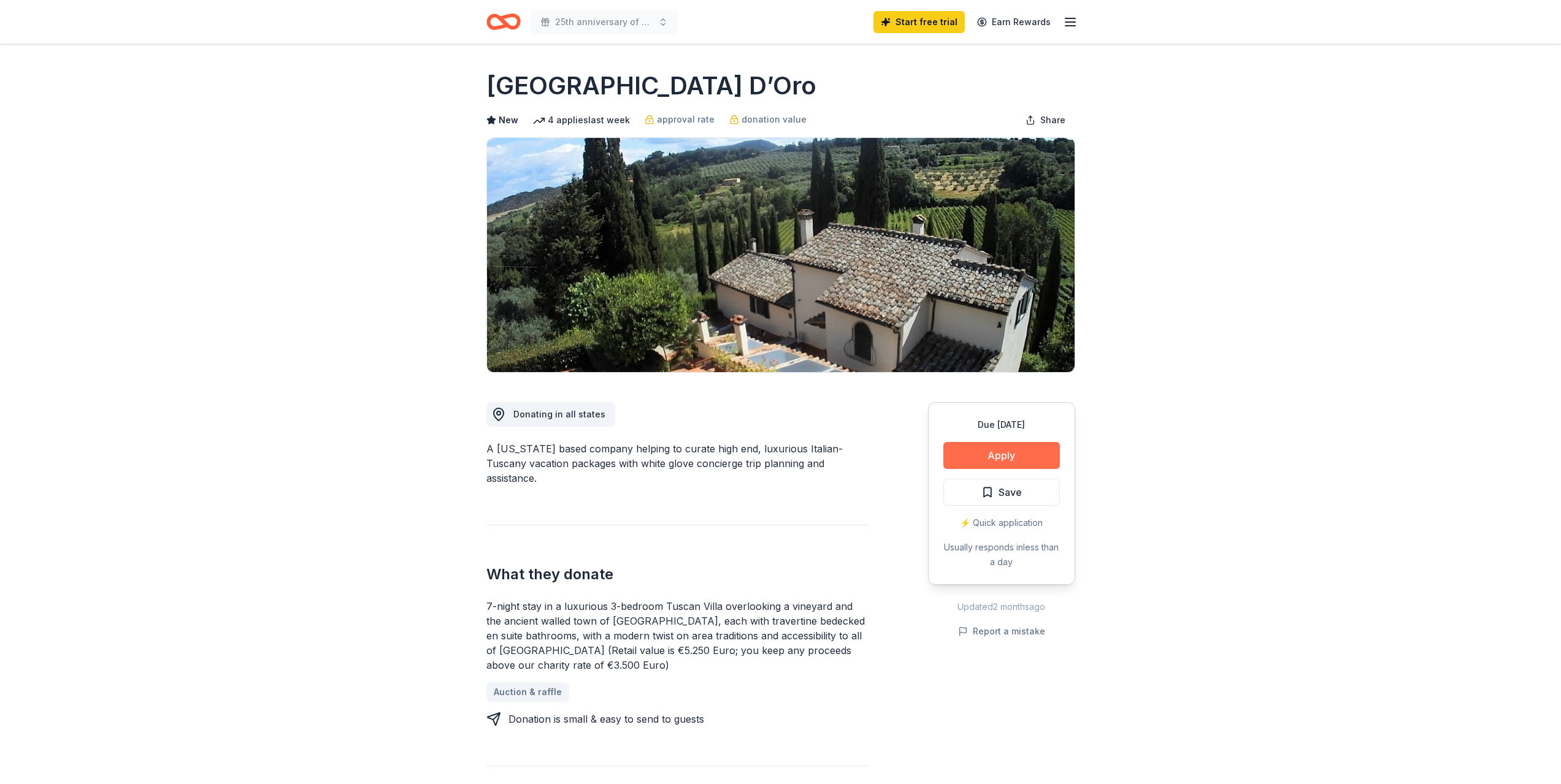
click at [1034, 457] on button "Apply" at bounding box center [1002, 455] width 117 height 27
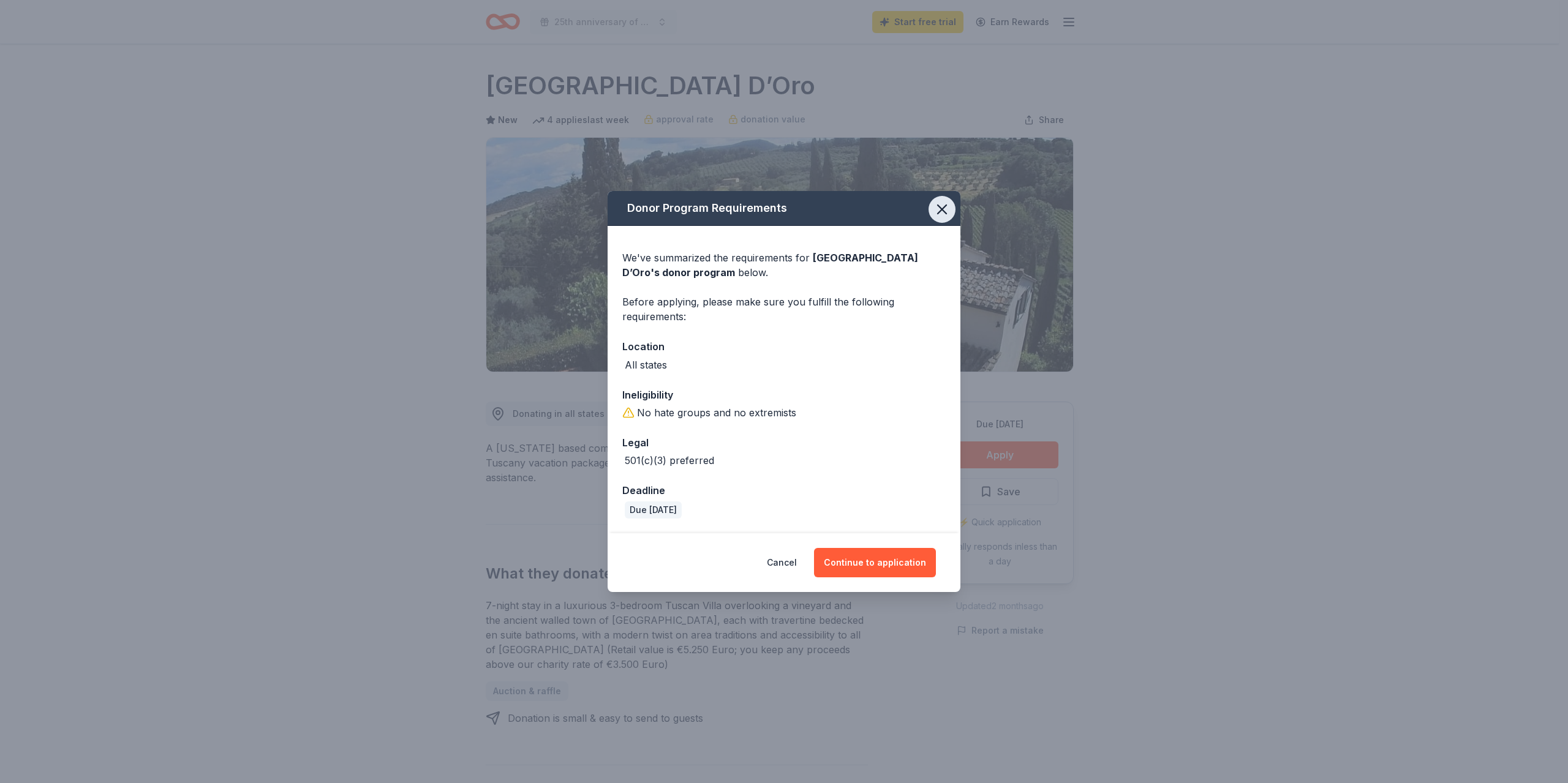
click at [939, 211] on icon "button" at bounding box center [942, 210] width 9 height 9
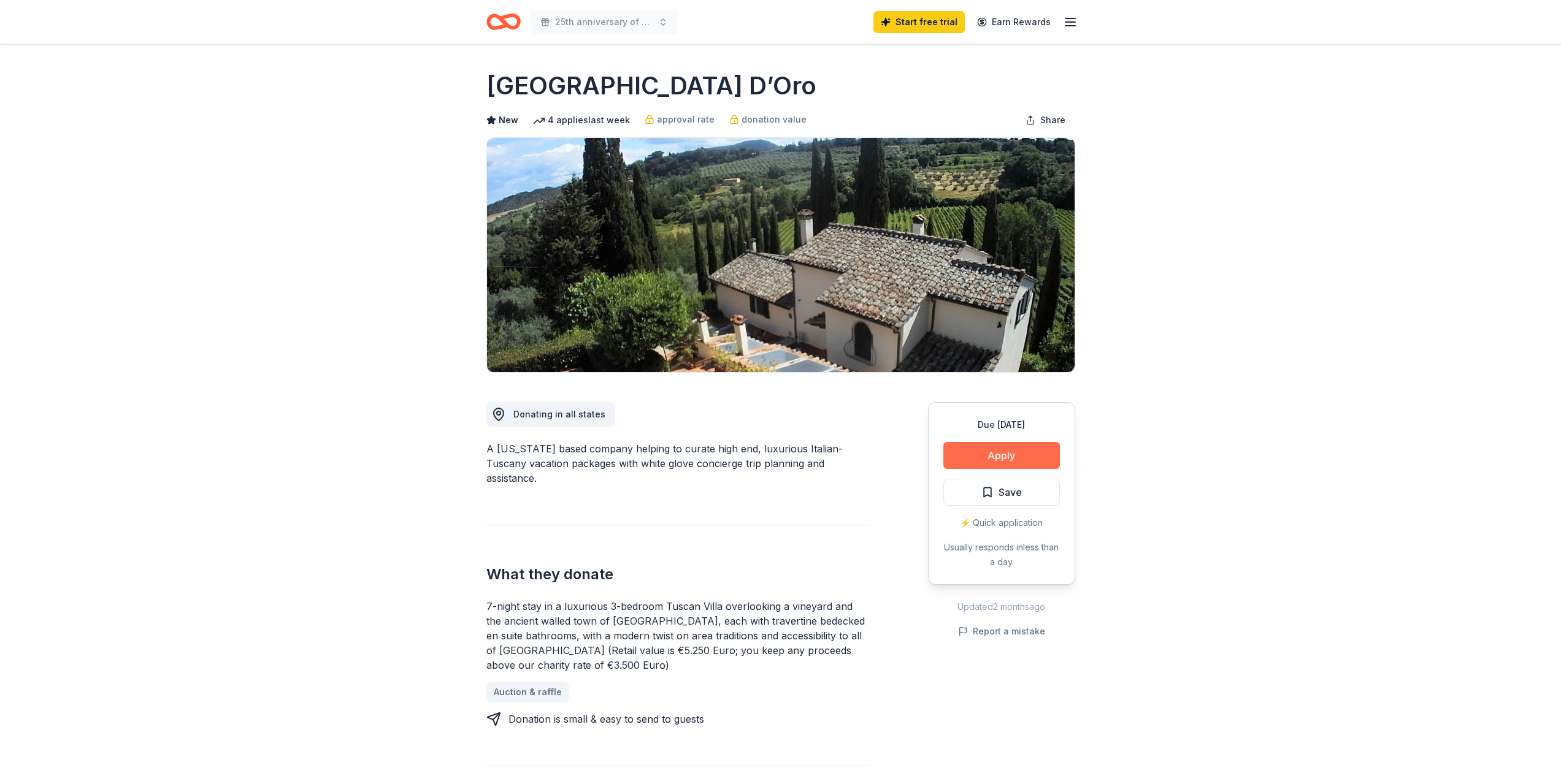
click at [1002, 456] on button "Apply" at bounding box center [1002, 455] width 117 height 27
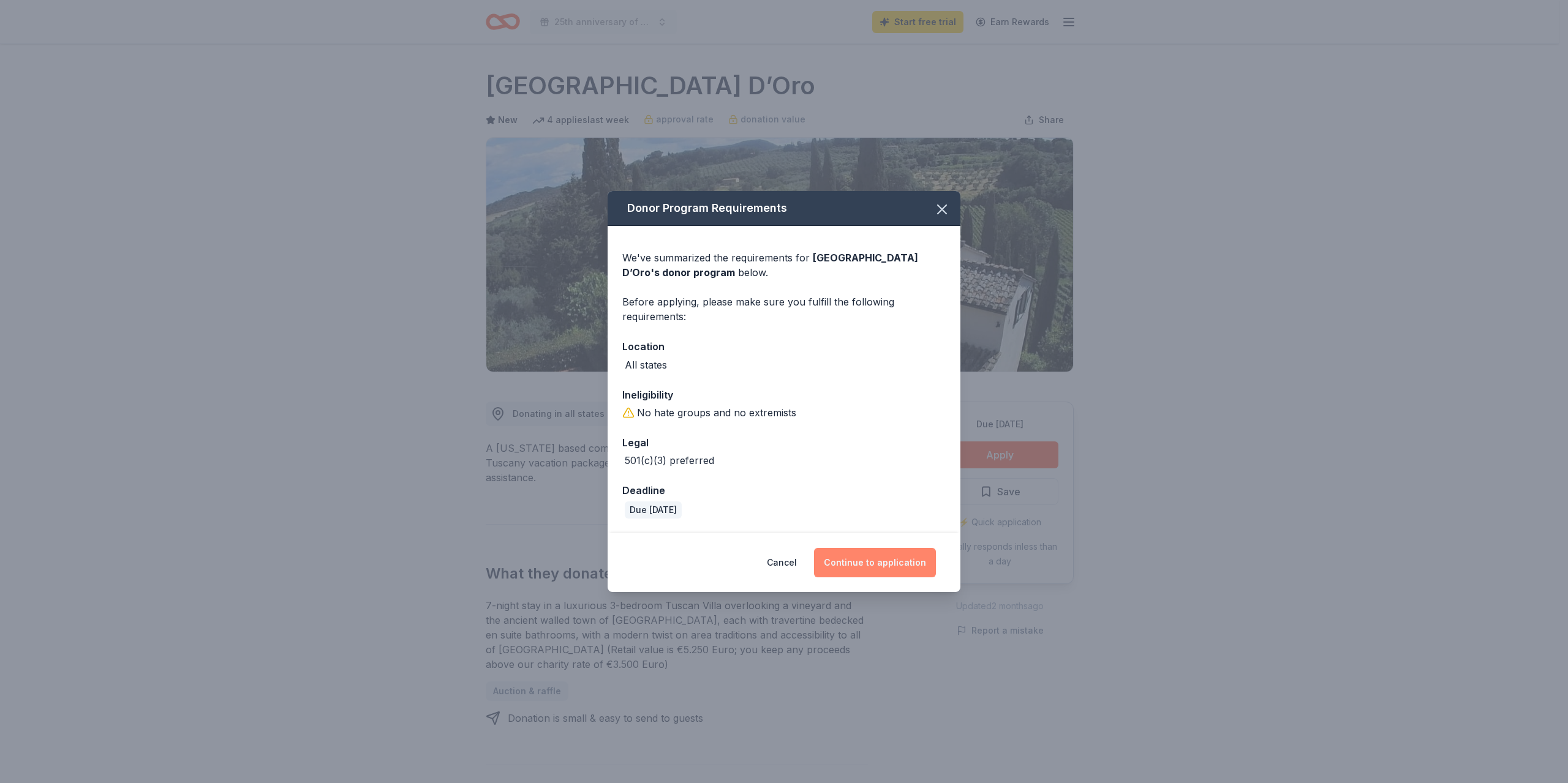
click at [879, 568] on button "Continue to application" at bounding box center [875, 562] width 122 height 29
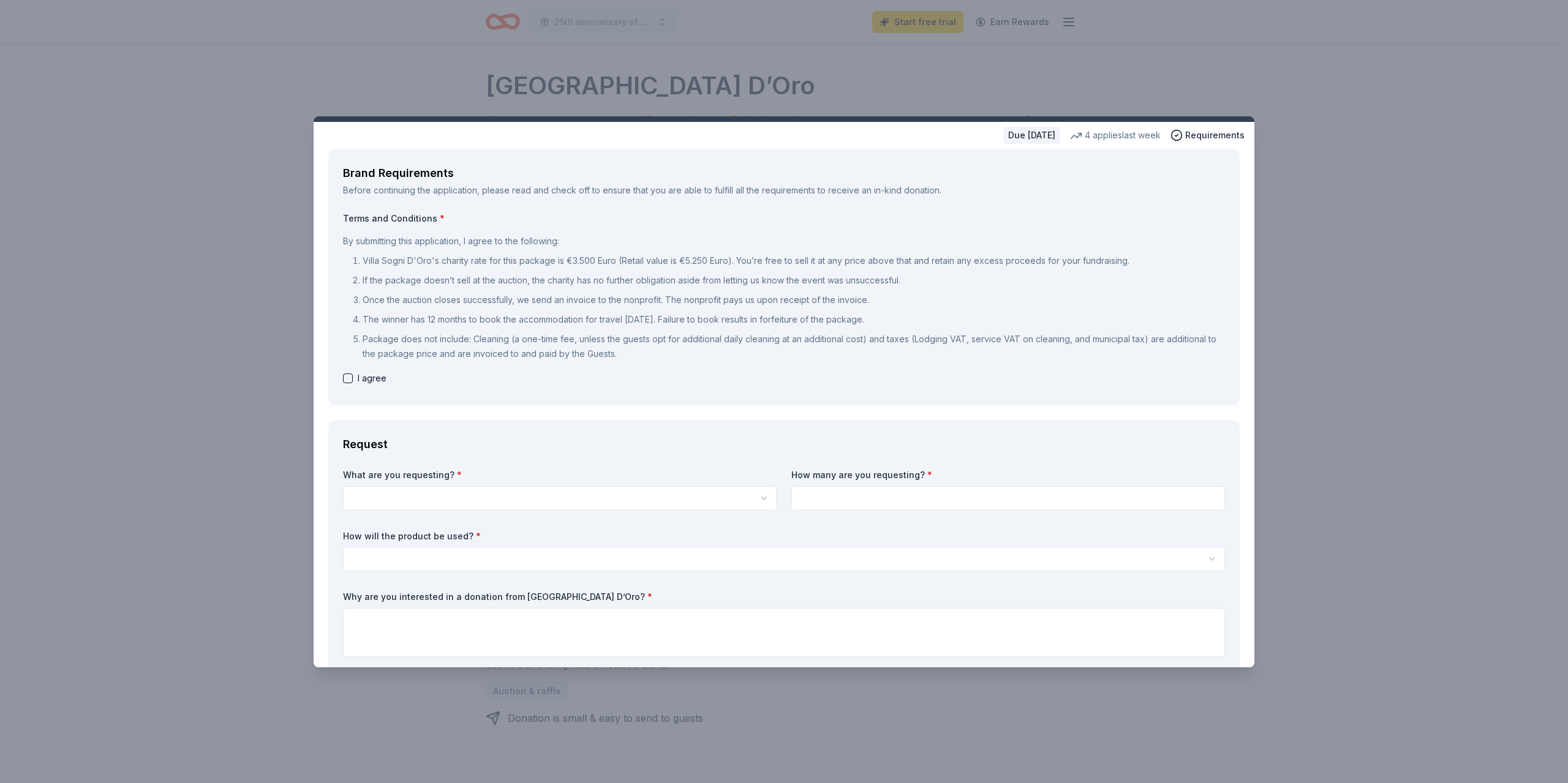
scroll to position [61, 0]
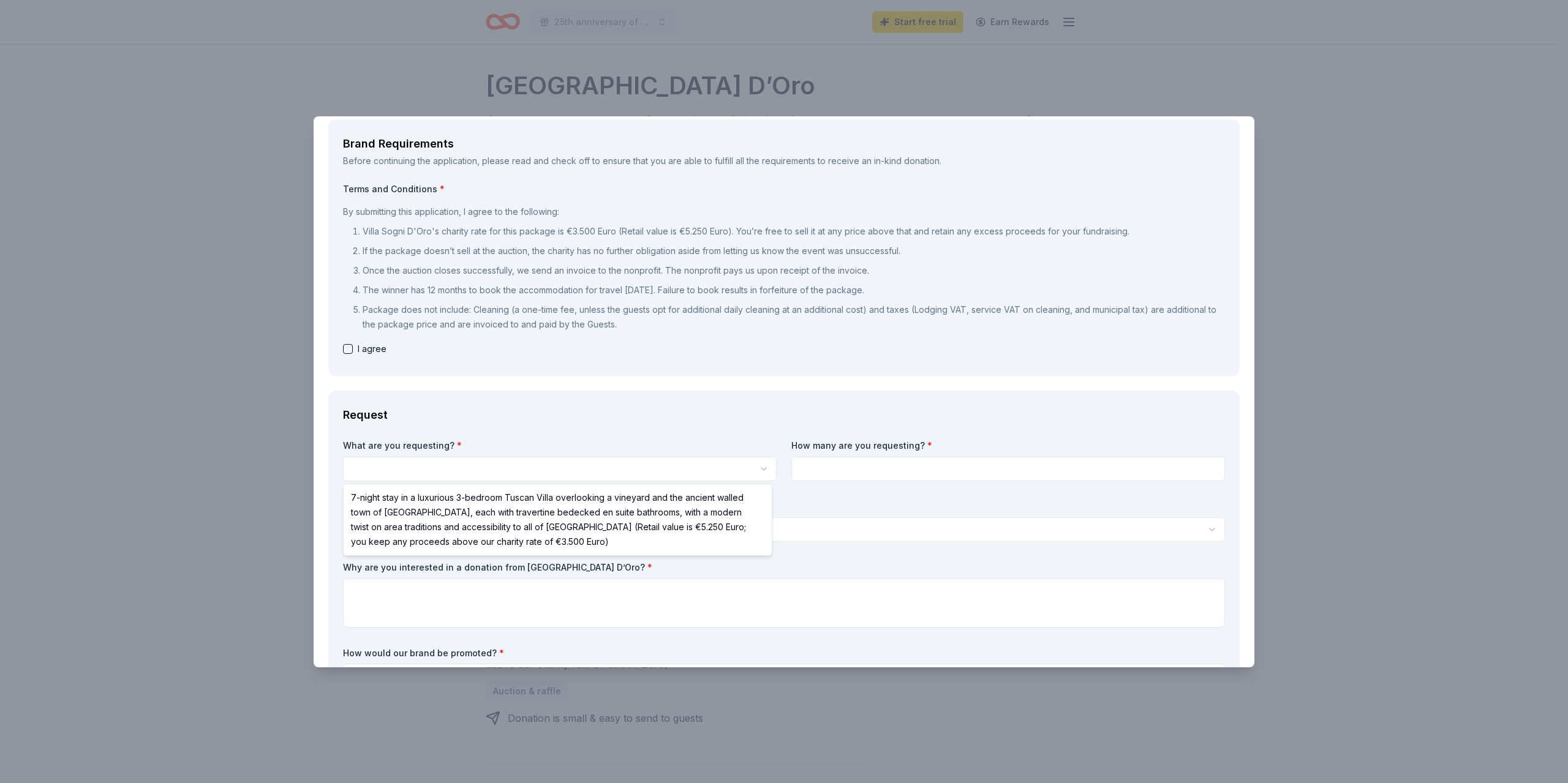
click at [456, 474] on html "25th anniversary of serving older adults in our community Start free trial Earn…" at bounding box center [784, 391] width 1568 height 783
select select "7-night stay in a luxurious 3-bedroom Tuscan Villa overlooking a vineyard and t…"
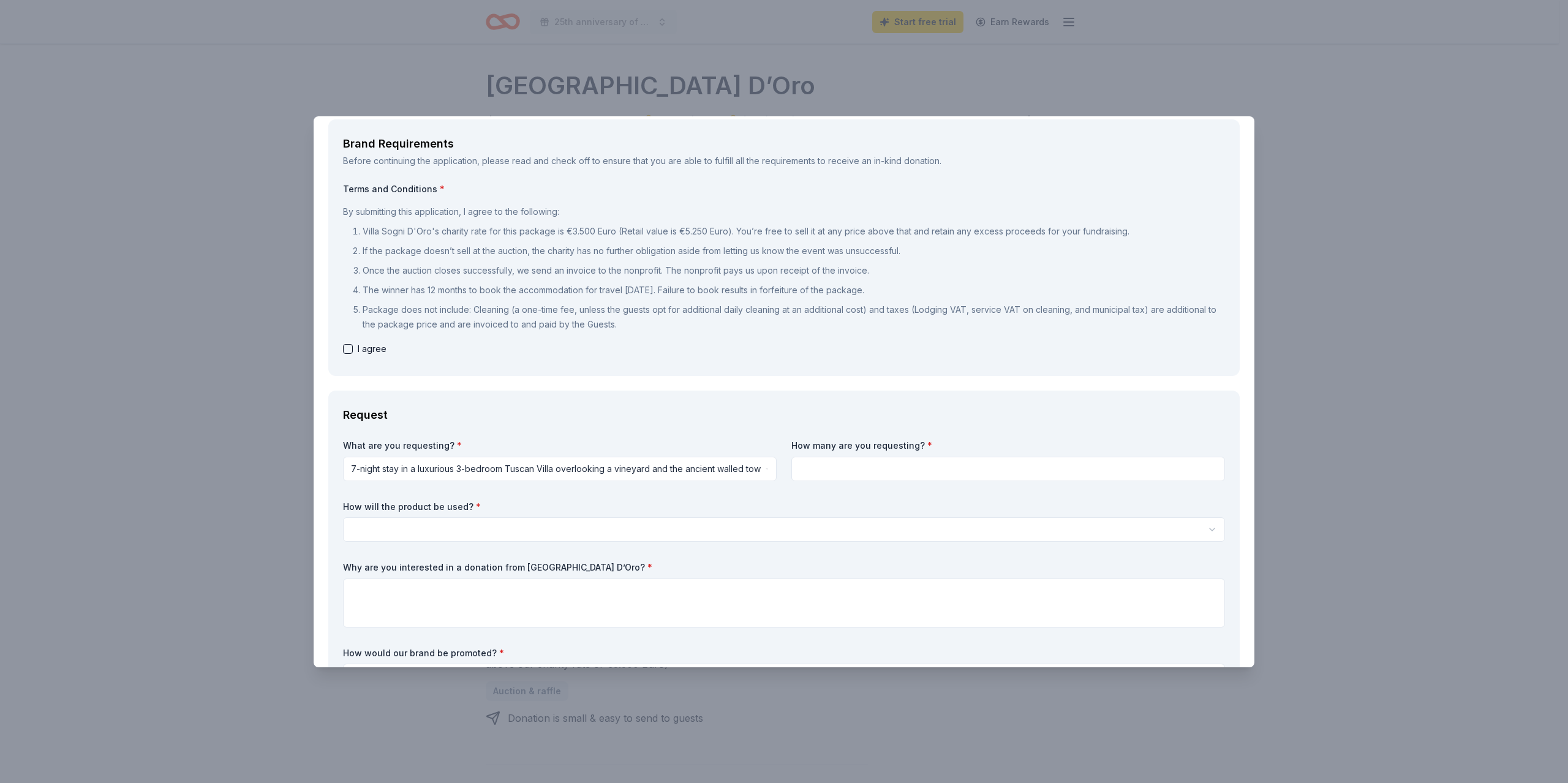
click at [864, 467] on input at bounding box center [1008, 469] width 433 height 25
click at [349, 347] on button "button" at bounding box center [348, 349] width 10 height 10
checkbox input "true"
click at [854, 472] on input at bounding box center [1008, 469] width 433 height 25
type input "1"
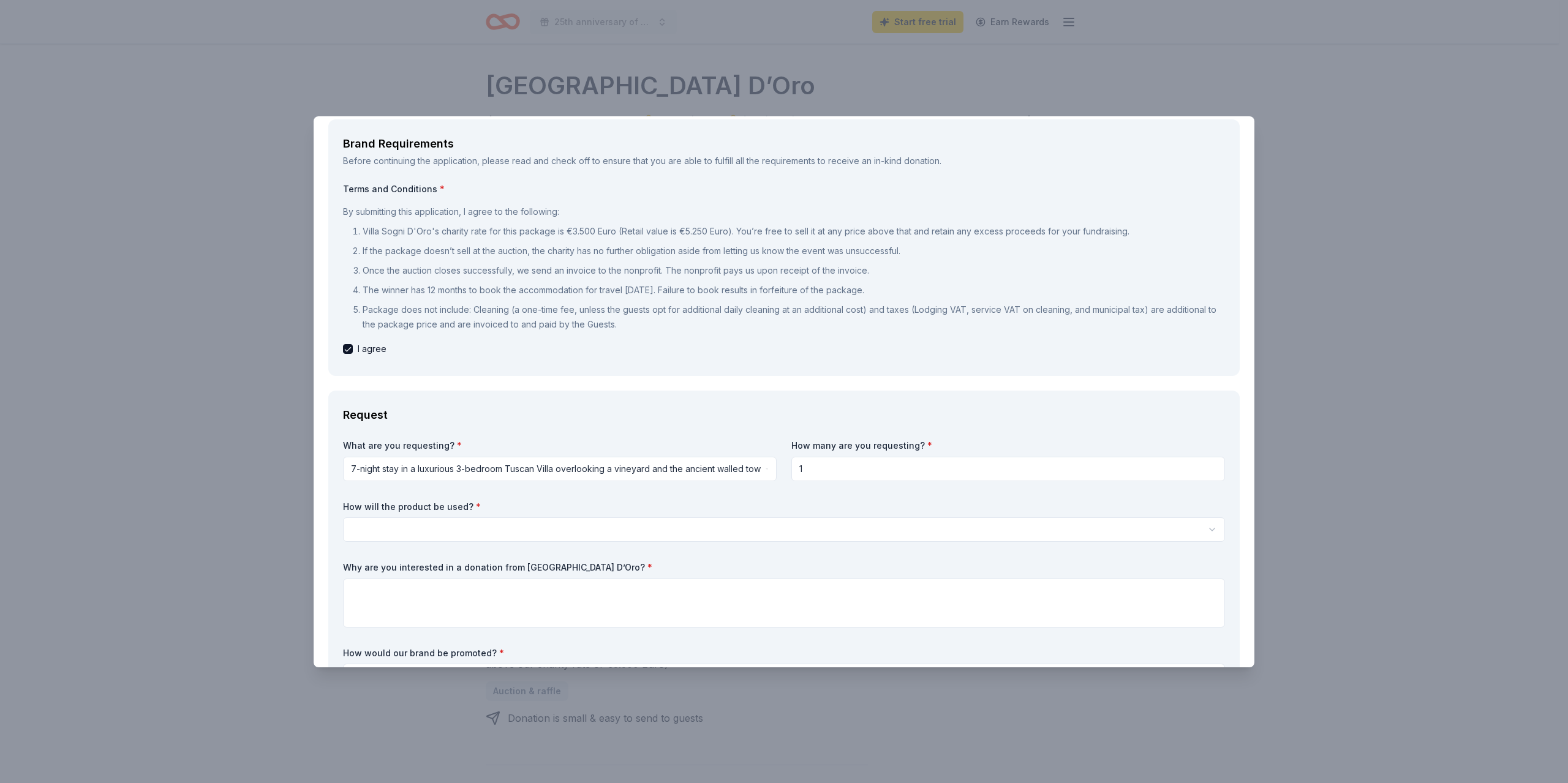
drag, startPoint x: 768, startPoint y: 230, endPoint x: 885, endPoint y: 231, distance: 117.0
click at [885, 231] on p "Villa Sogni D'Oro's charity rate for this package is €3.500 Euro (Retail value …" at bounding box center [794, 232] width 862 height 15
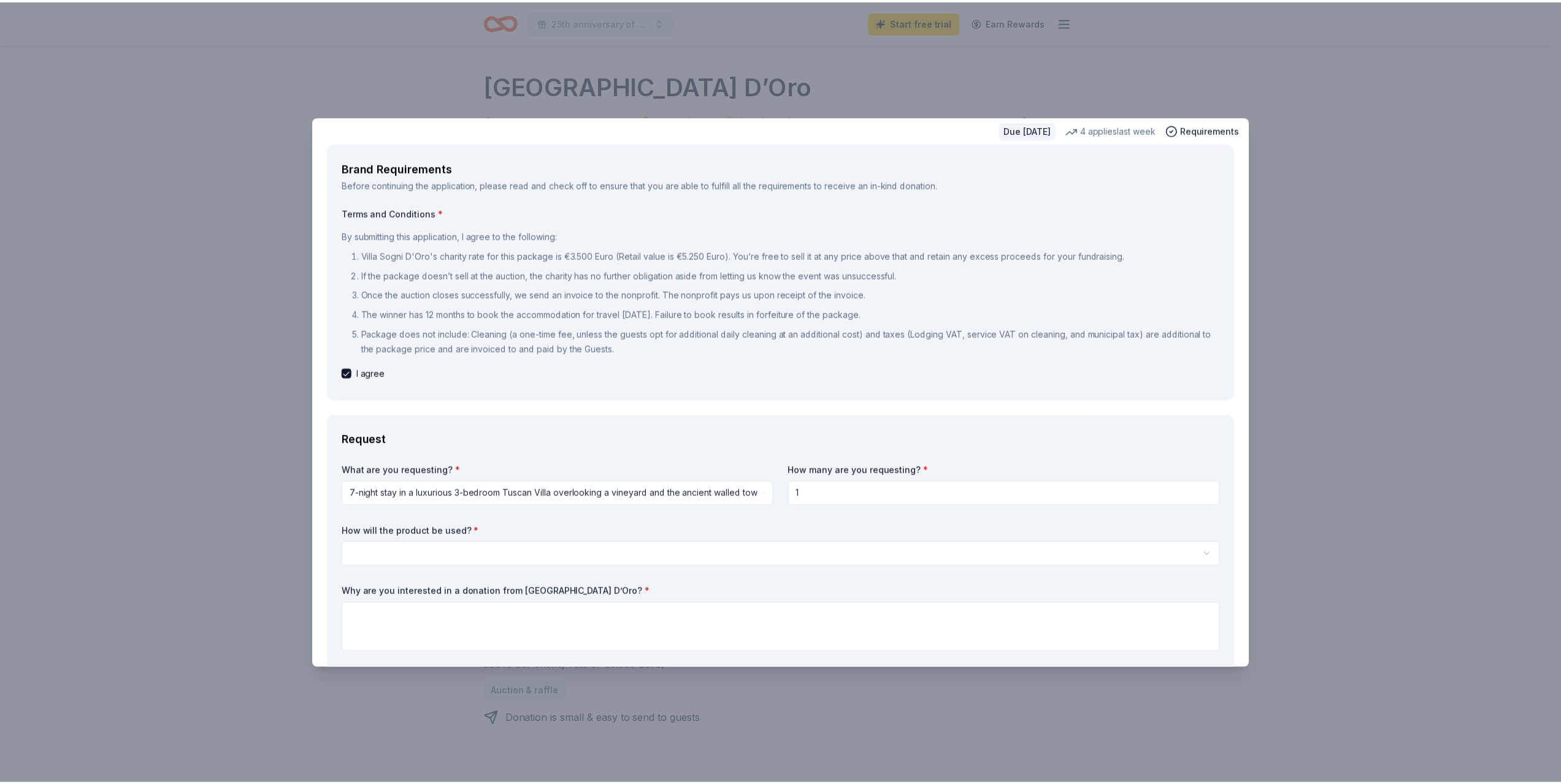
scroll to position [0, 0]
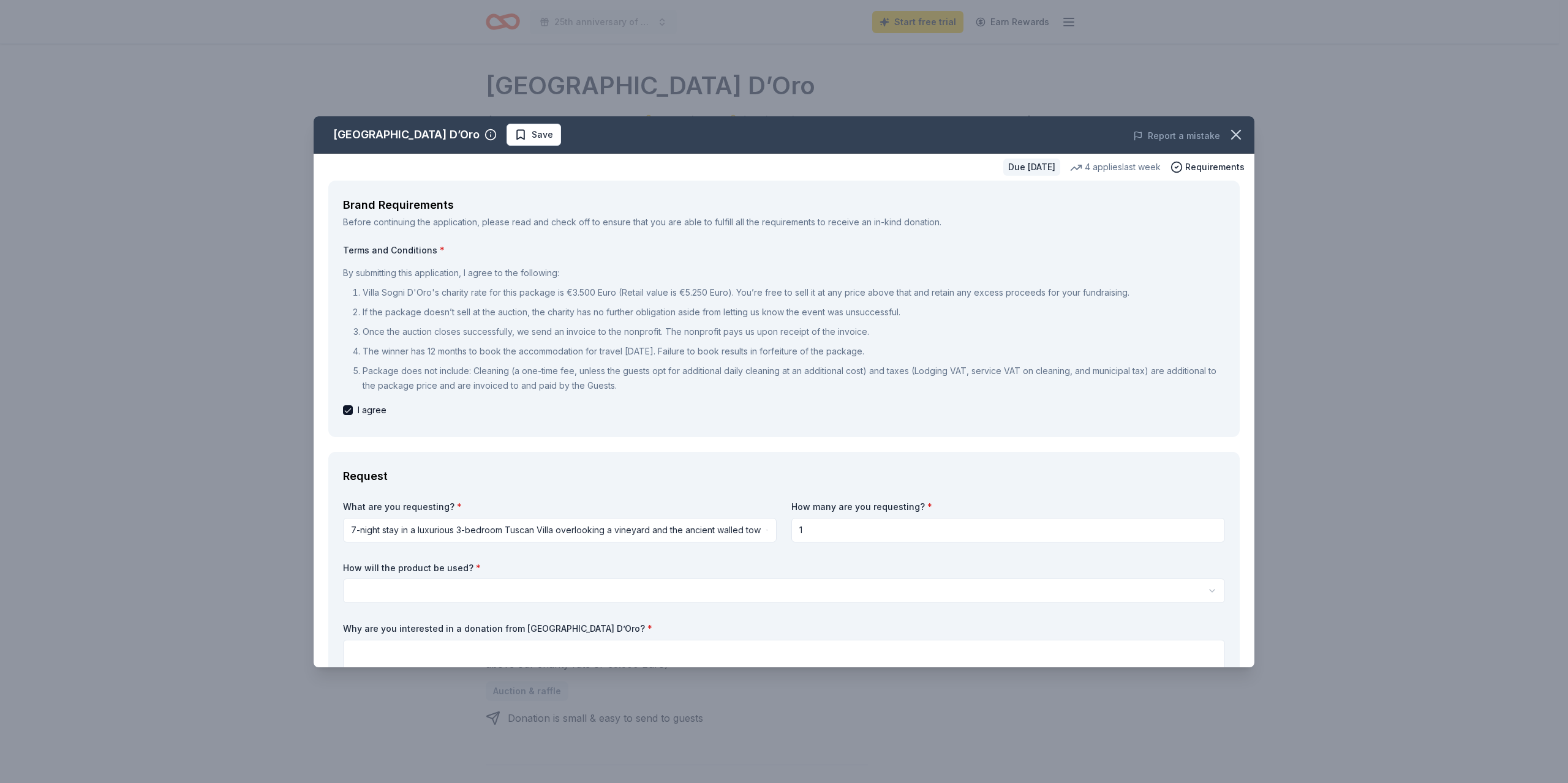
drag, startPoint x: 578, startPoint y: 314, endPoint x: 704, endPoint y: 328, distance: 126.8
click at [705, 328] on ol "Villa Sogni D'Oro's charity rate for this package is €3.500 Euro (Retail value …" at bounding box center [784, 339] width 882 height 108
click at [1227, 128] on icon "button" at bounding box center [1236, 135] width 17 height 17
